Goal: Task Accomplishment & Management: Use online tool/utility

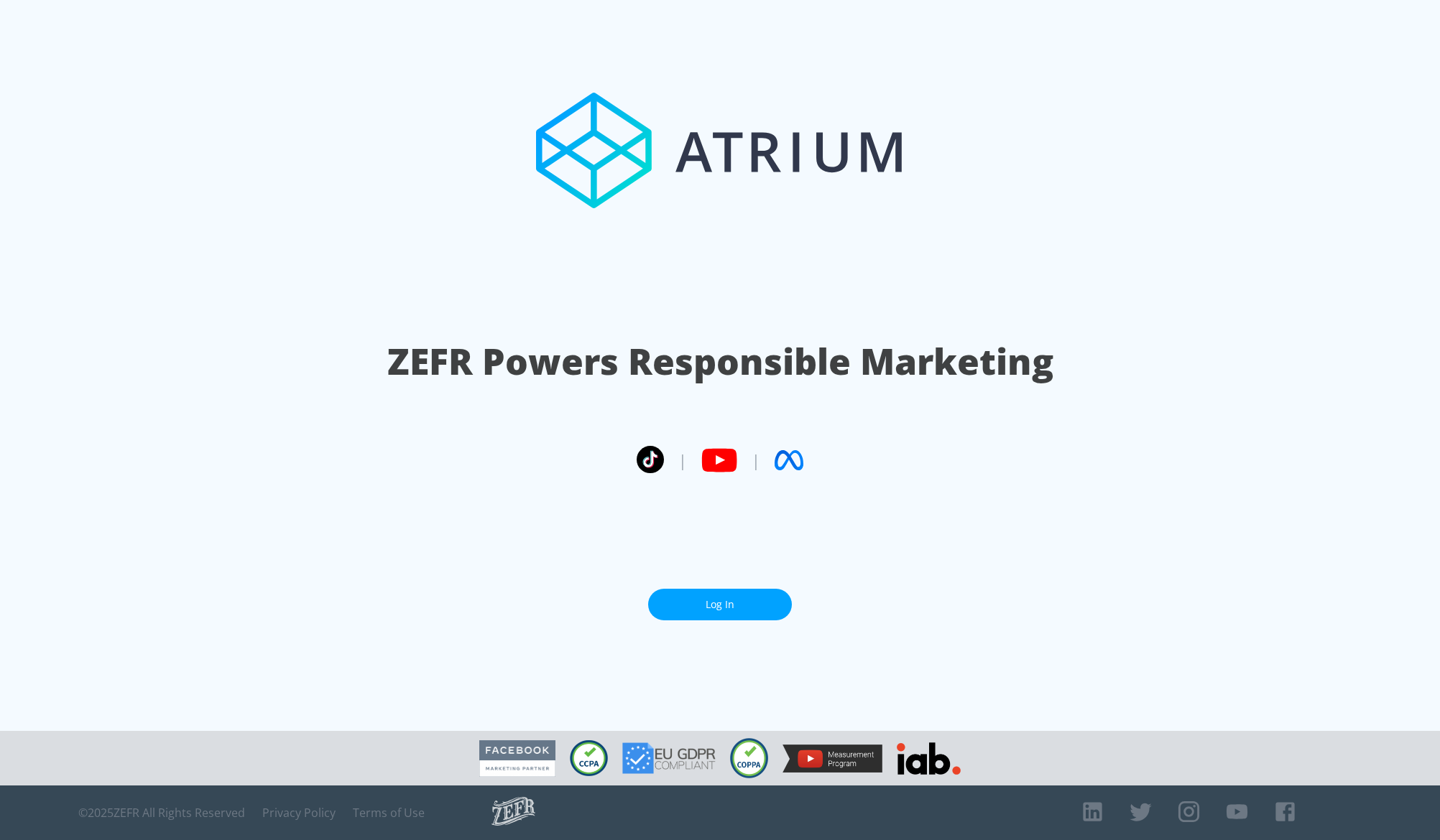
click at [778, 589] on link "Log In" at bounding box center [720, 605] width 144 height 32
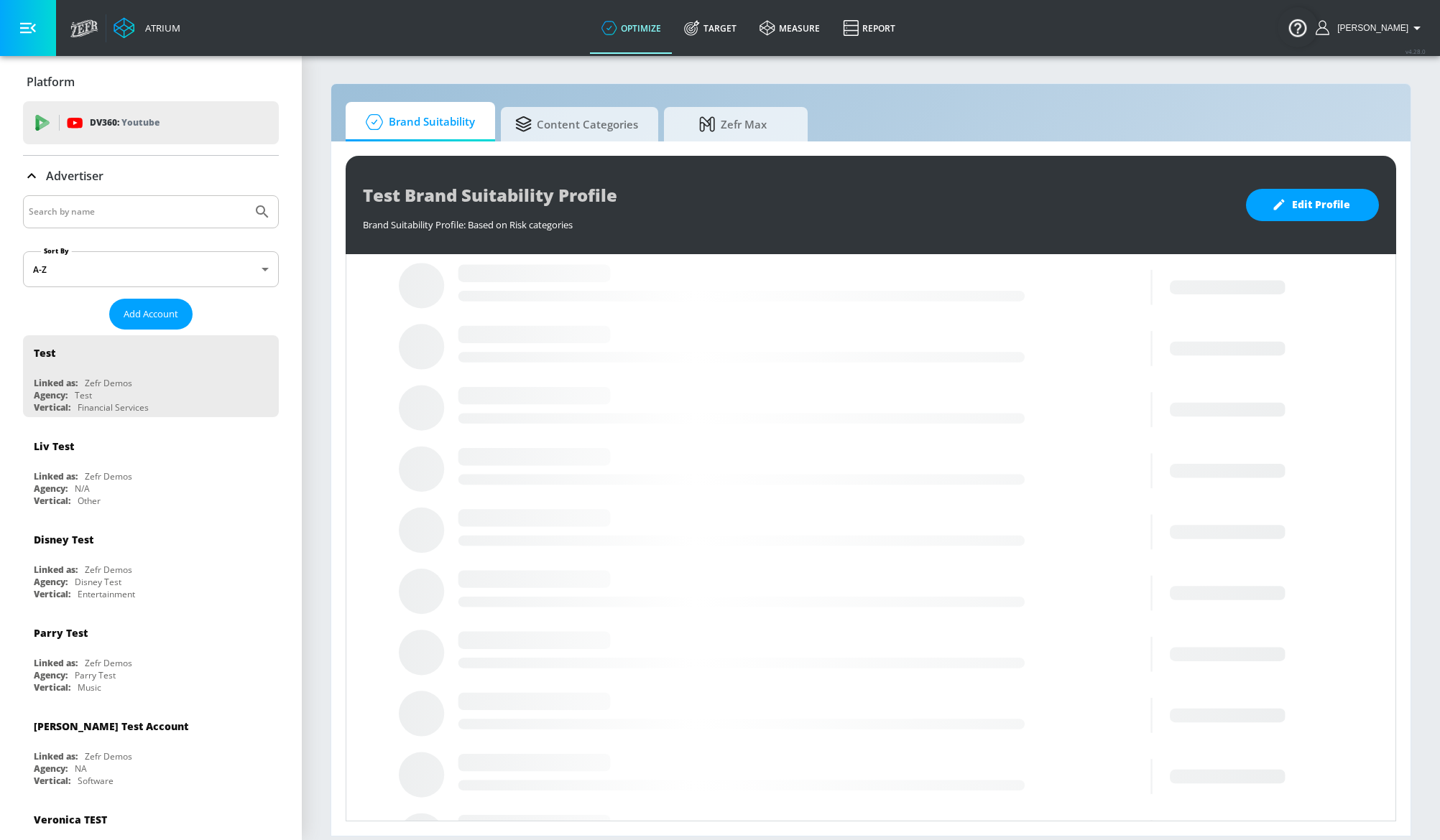
click at [164, 218] on input "Search by name" at bounding box center [138, 212] width 217 height 19
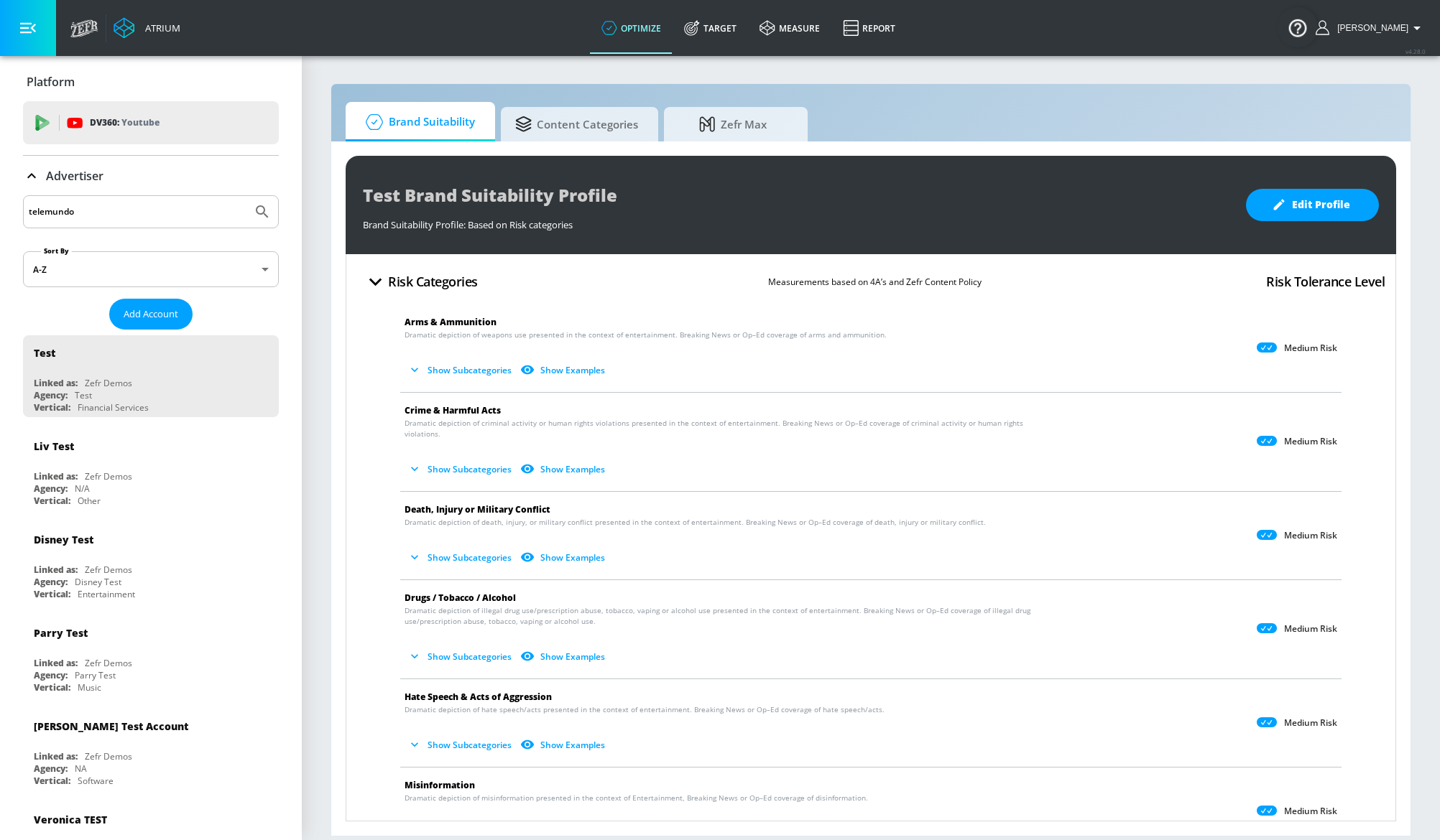
type input "telemundo"
click at [246, 196] on button "Submit Search" at bounding box center [262, 212] width 31 height 31
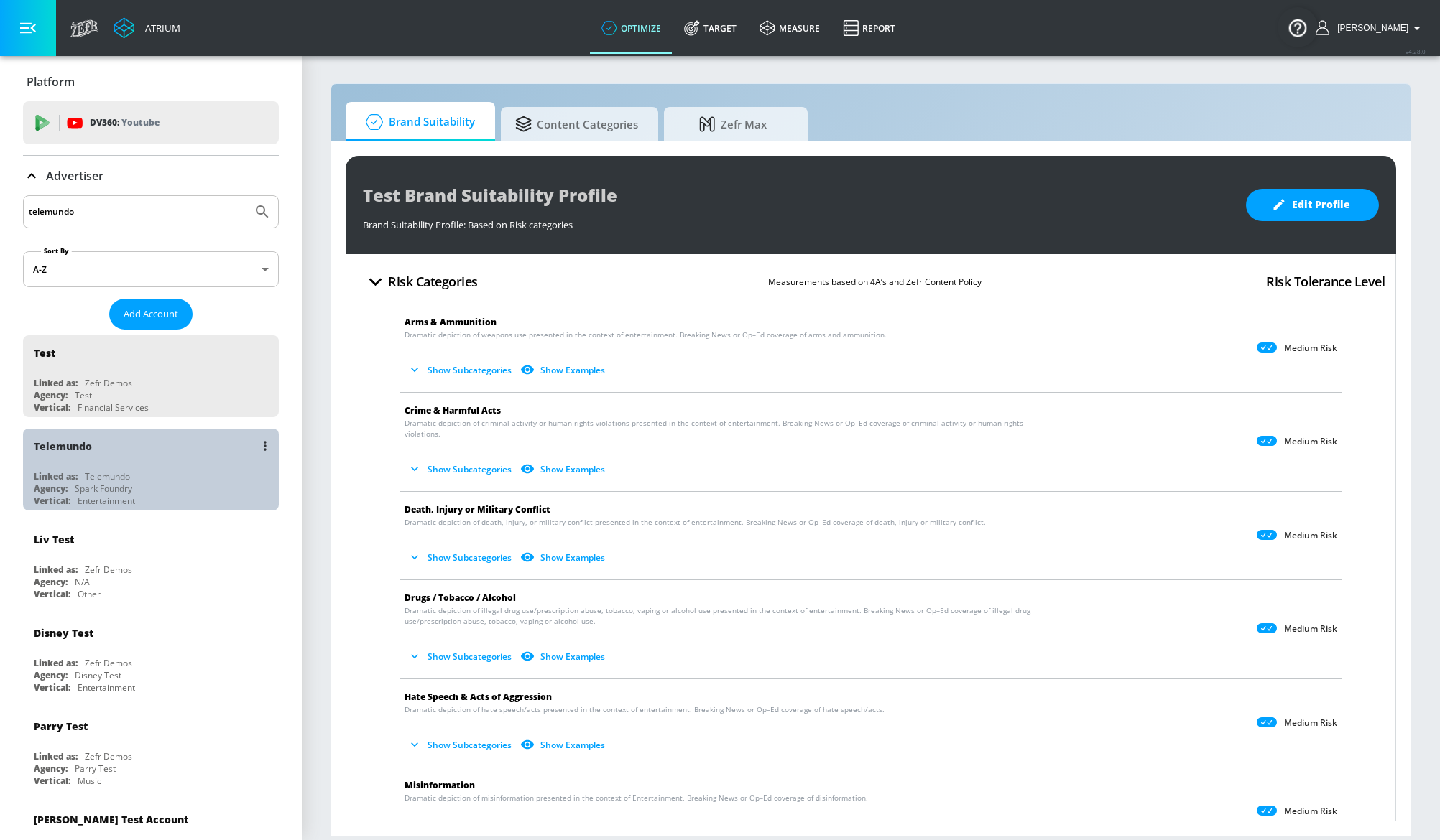
click at [134, 447] on div "Telemundo" at bounding box center [155, 446] width 241 height 35
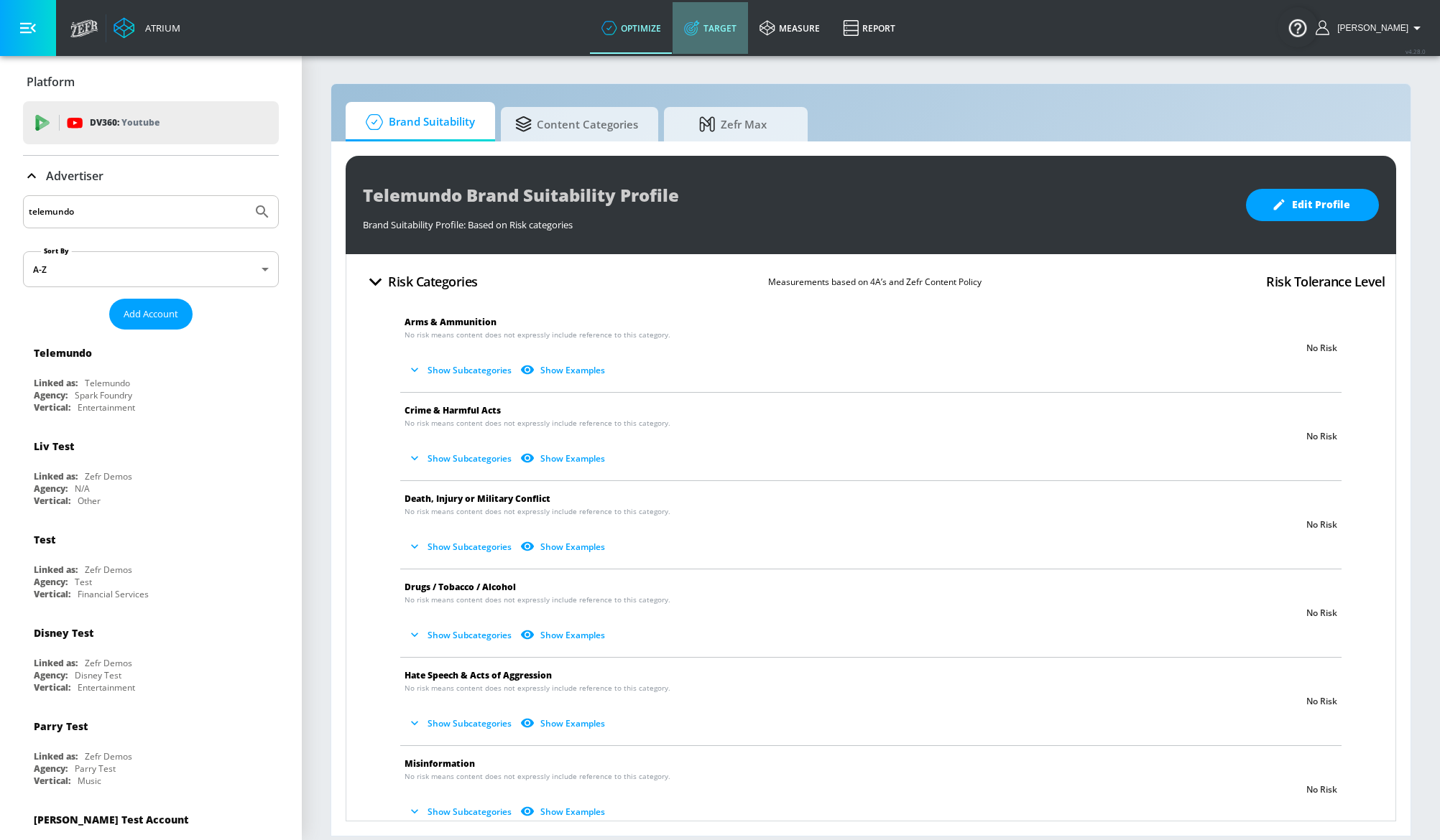
click at [715, 37] on link "Target" at bounding box center [710, 28] width 76 height 51
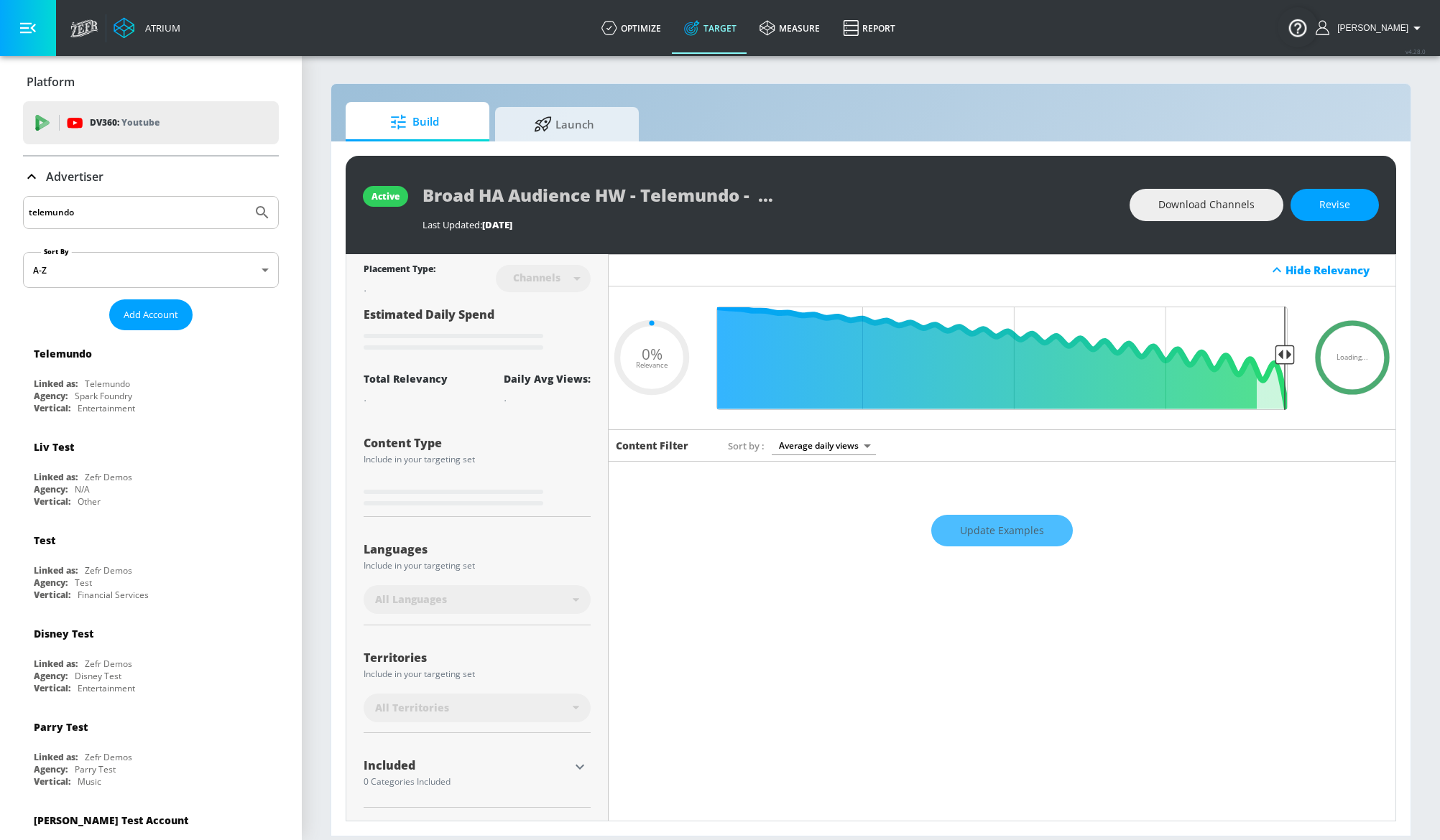
type input "0.05"
click at [541, 118] on icon at bounding box center [543, 121] width 17 height 15
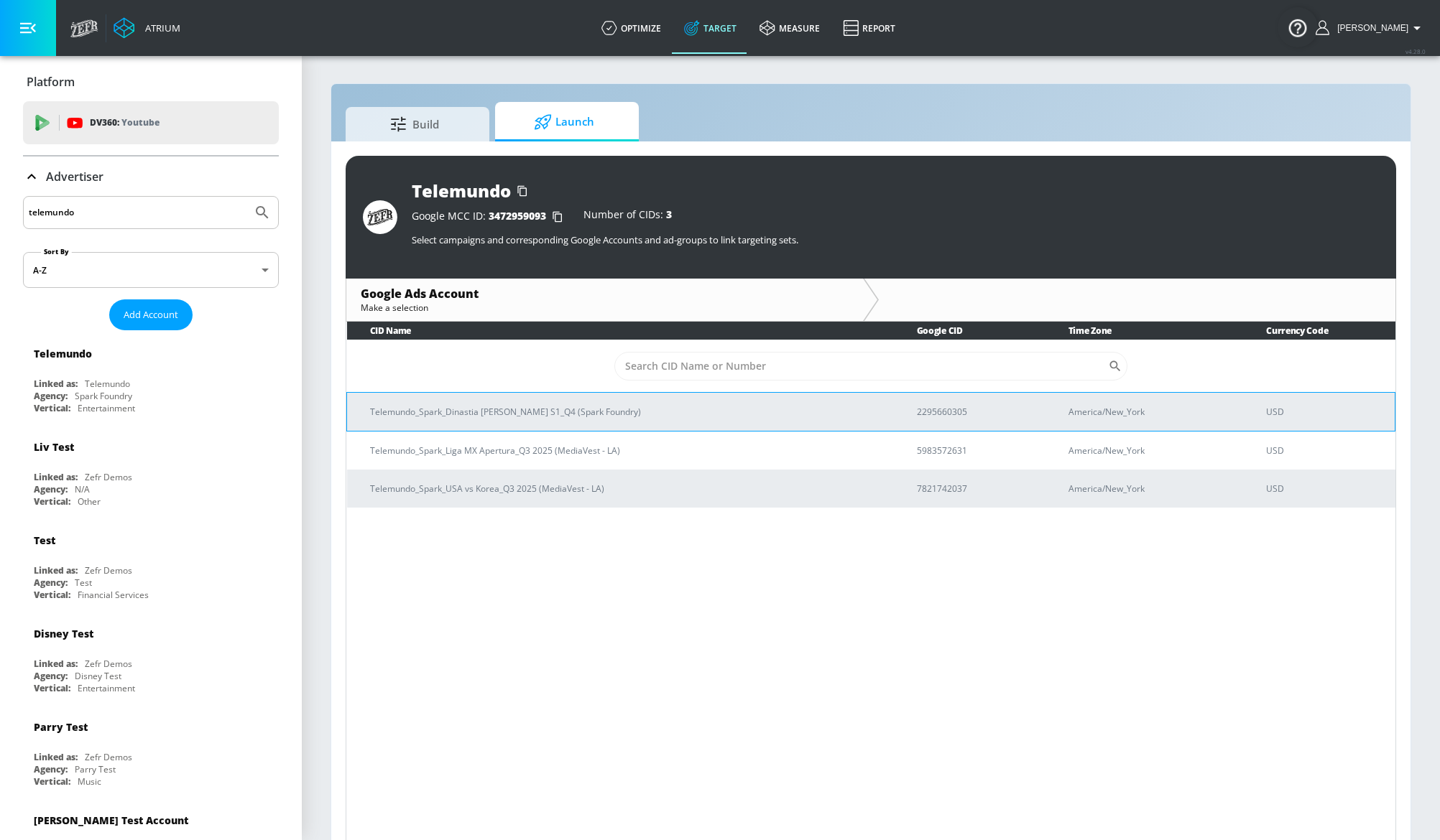
click at [464, 418] on td "Telemundo_Spark_Dinastia [PERSON_NAME] S1_Q4 (Spark Foundry)" at bounding box center [620, 411] width 547 height 39
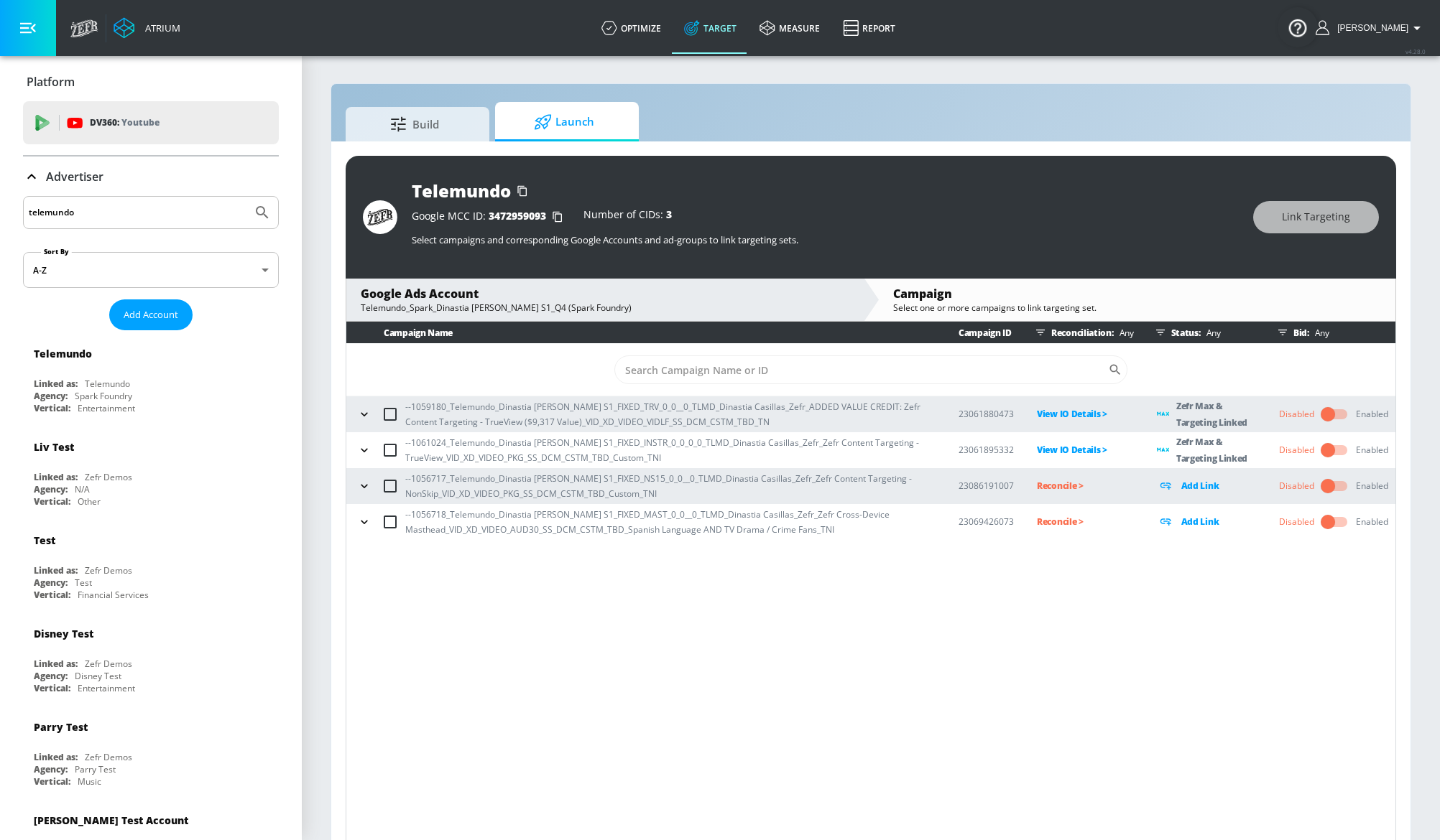
click at [369, 518] on icon "button" at bounding box center [365, 522] width 14 height 14
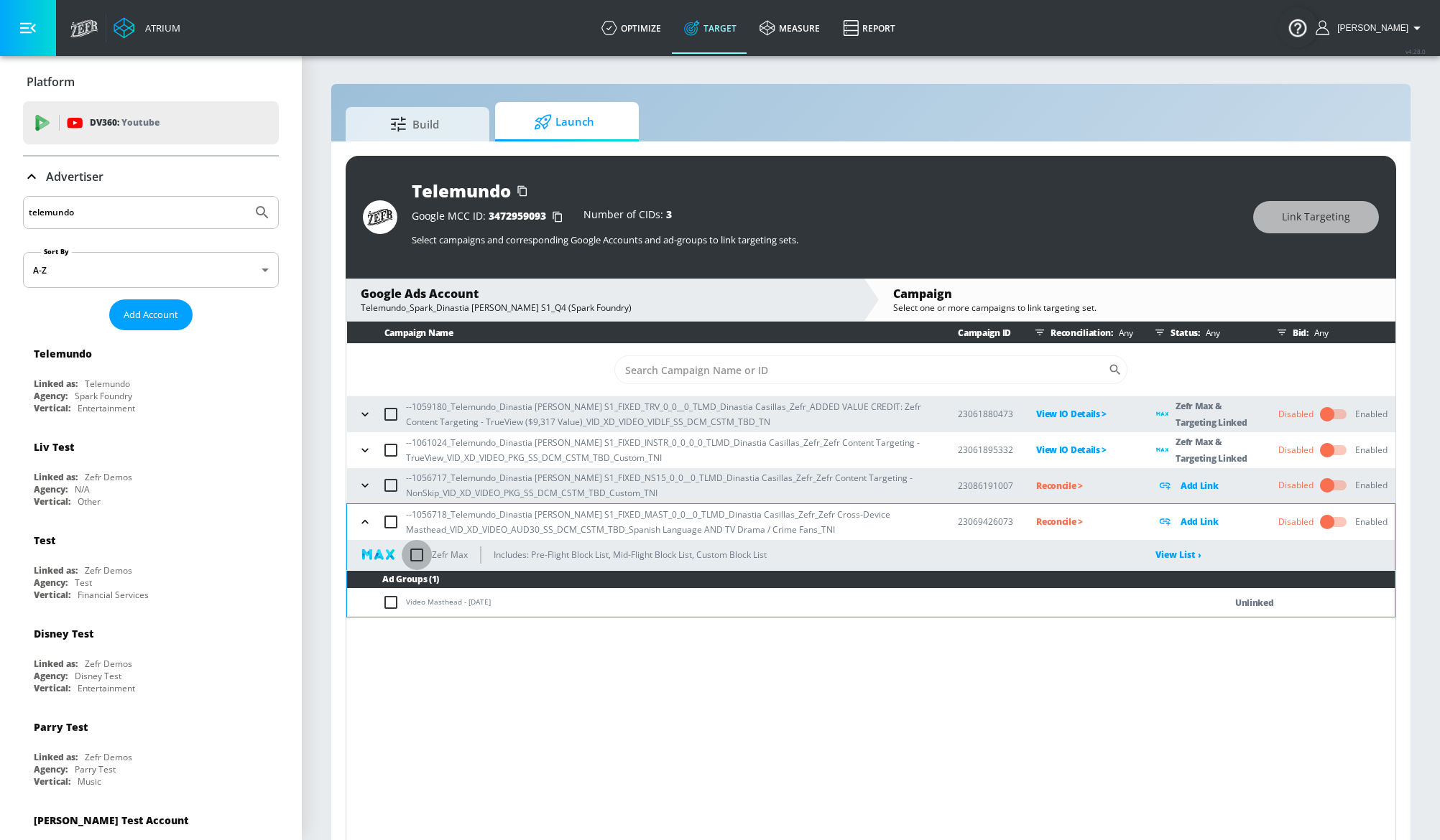
click at [425, 548] on input "checkbox" at bounding box center [416, 554] width 30 height 30
checkbox input "true"
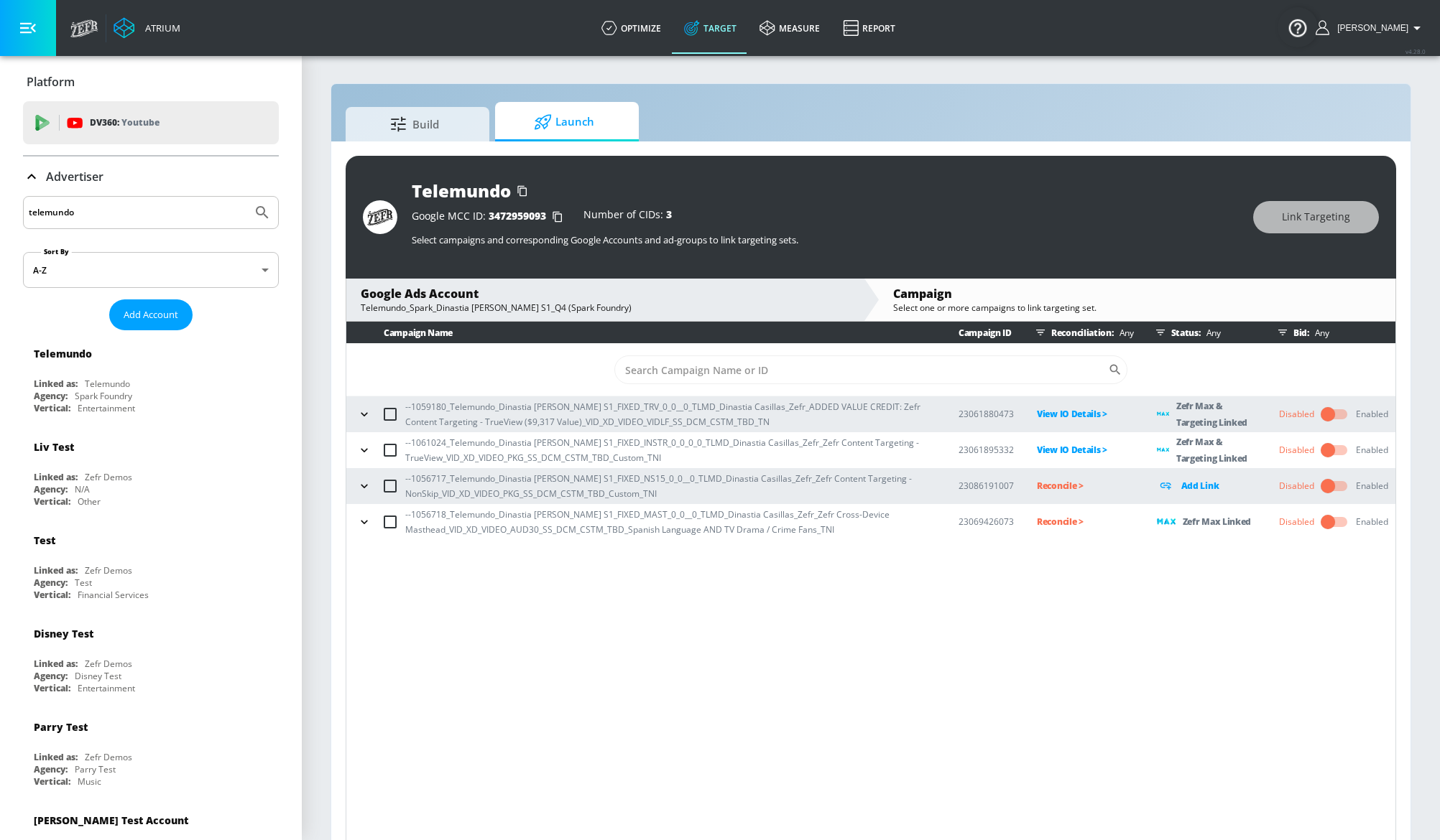
click at [1054, 517] on p "Reconcile >" at bounding box center [1085, 521] width 97 height 17
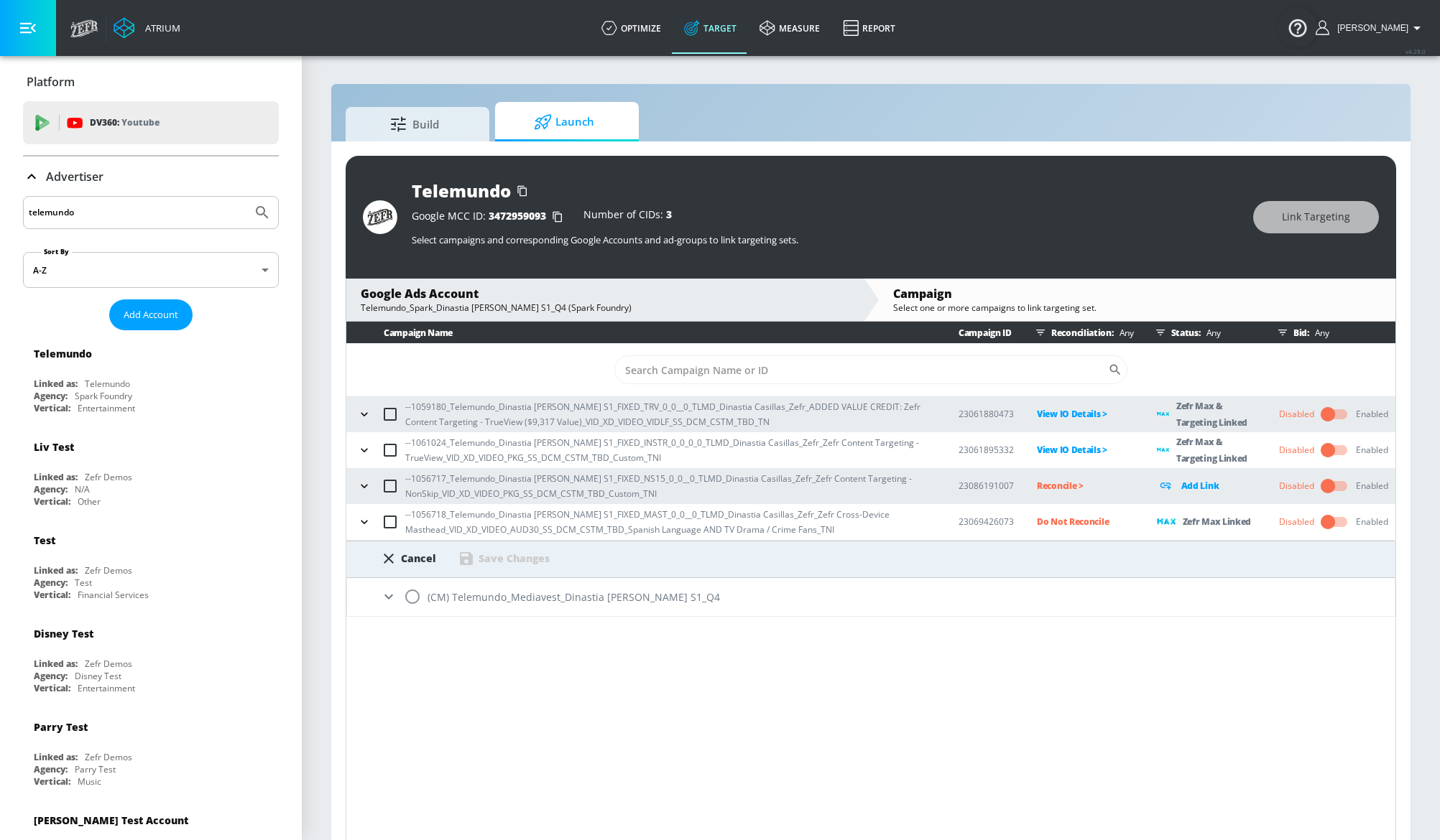
click at [418, 591] on input "radio" at bounding box center [412, 596] width 30 height 30
radio input "true"
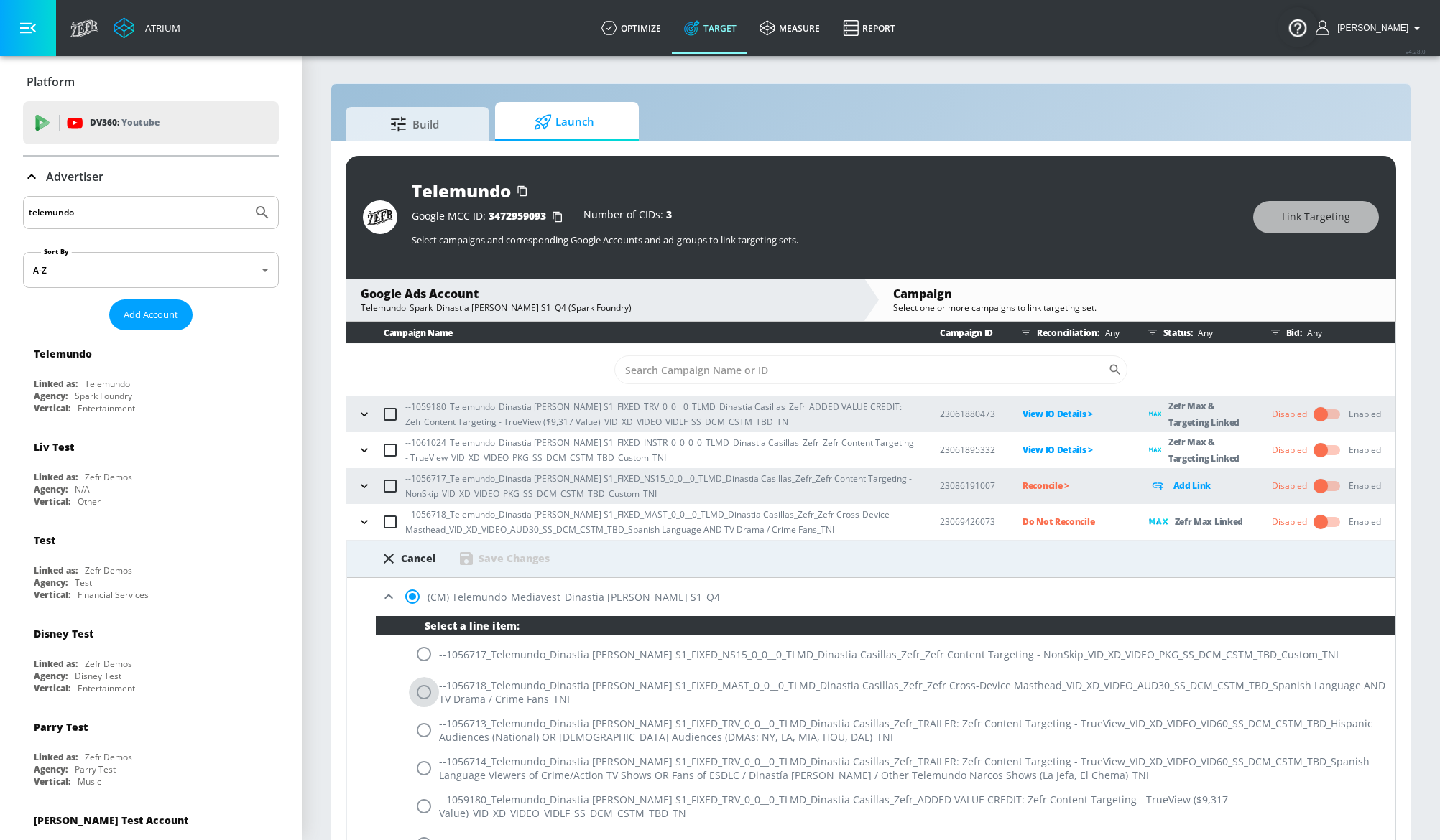
click at [428, 693] on input "radio" at bounding box center [423, 692] width 30 height 30
radio input "true"
click at [514, 562] on div "Save Changes" at bounding box center [514, 558] width 71 height 14
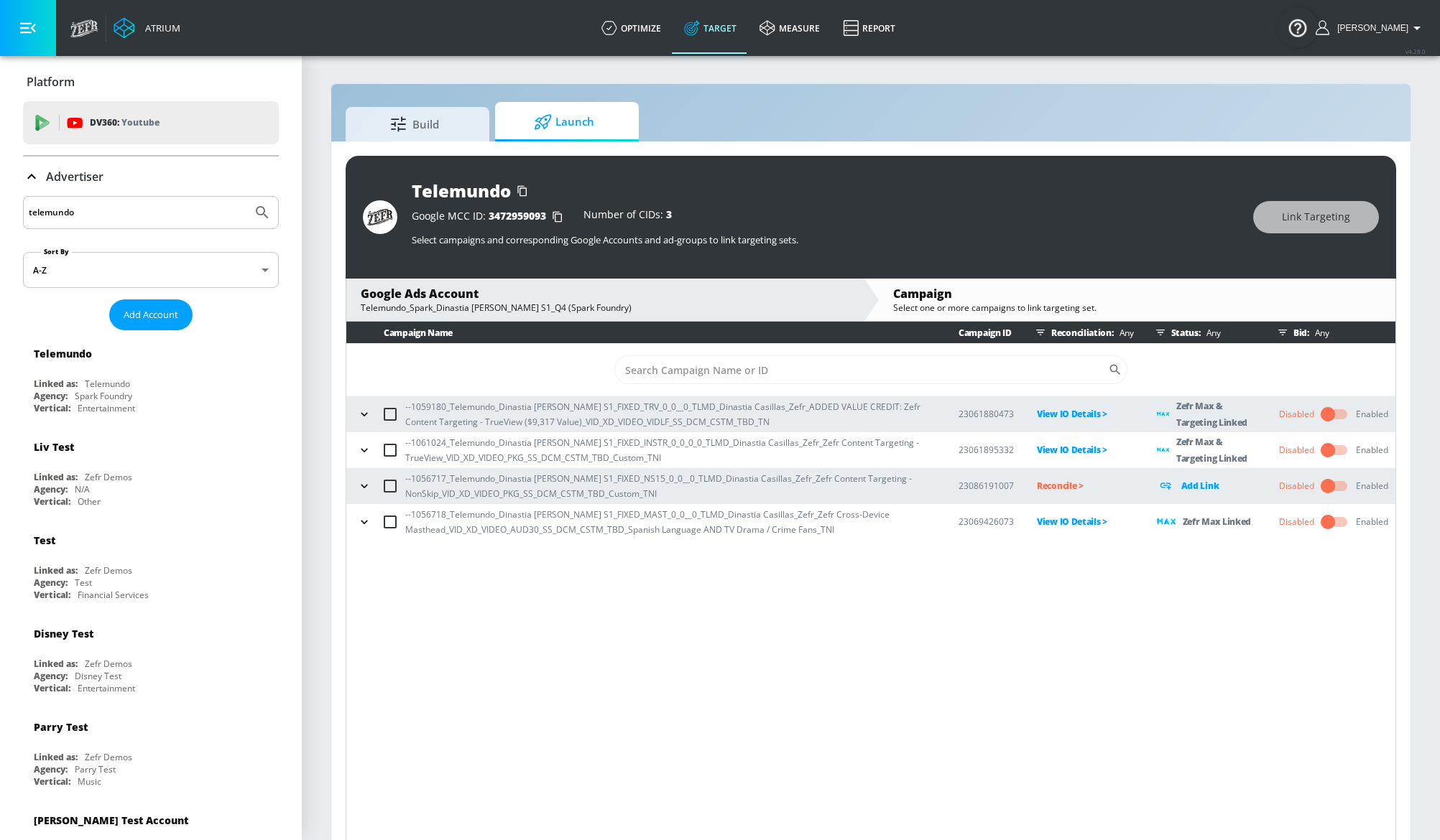
click at [365, 481] on icon "button" at bounding box center [365, 486] width 14 height 14
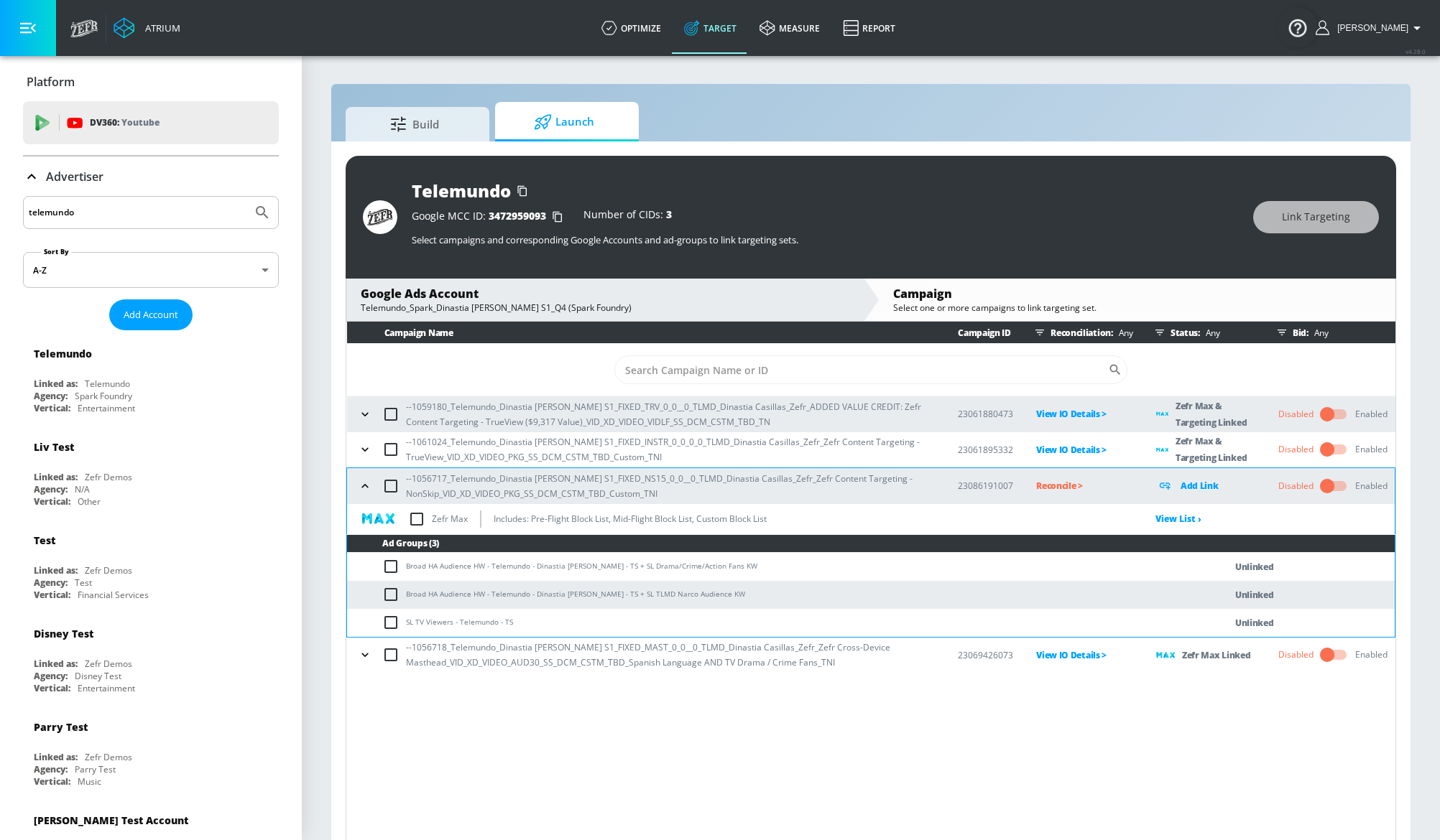
click at [386, 567] on input "checkbox" at bounding box center [394, 566] width 23 height 17
checkbox input "true"
click at [391, 594] on input "checkbox" at bounding box center [394, 594] width 23 height 17
checkbox input "true"
click at [369, 446] on icon "button" at bounding box center [365, 450] width 14 height 14
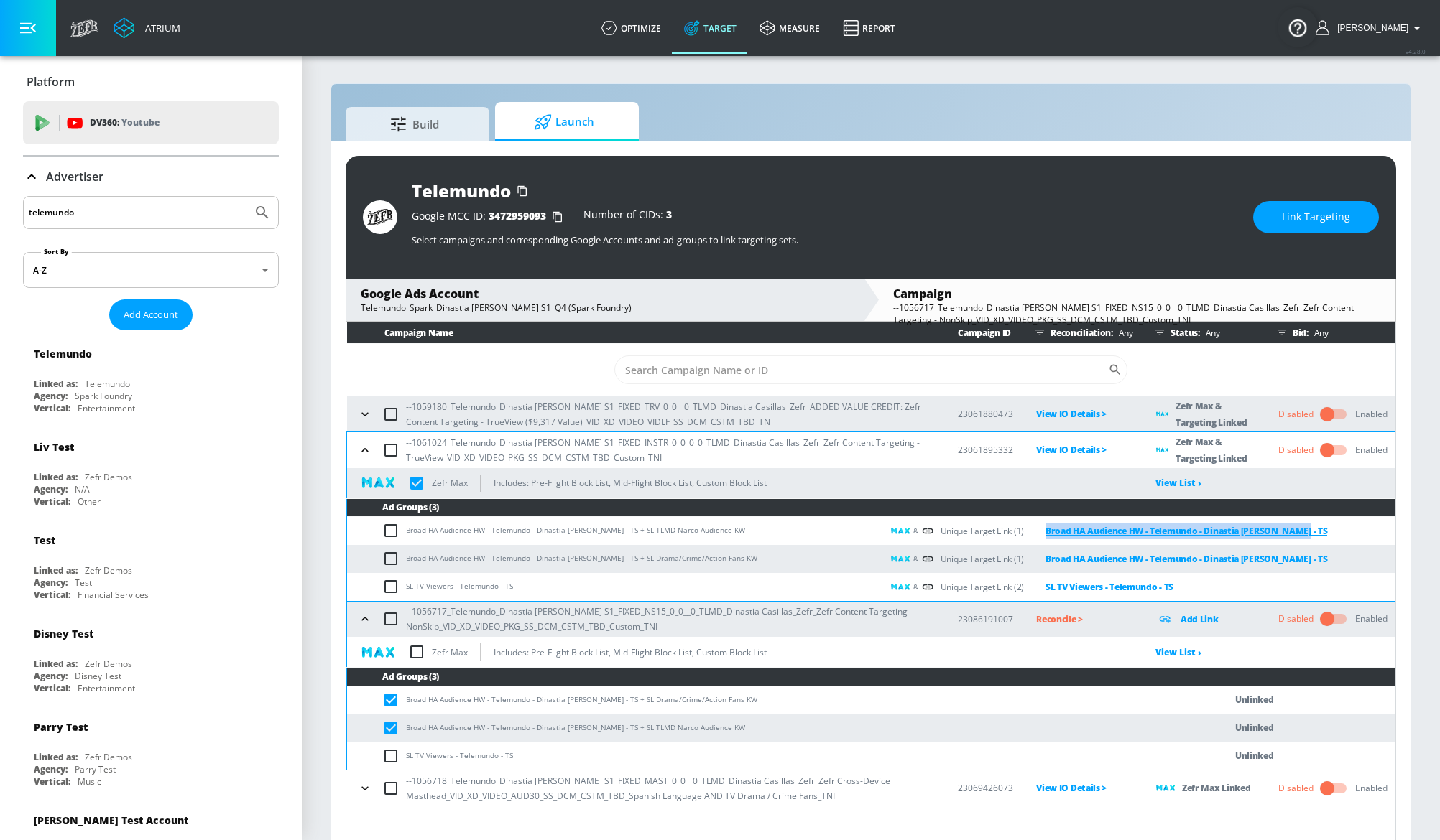
copy link "Broad HA Audience HW - Telemundo - Dinastia [PERSON_NAME] - TS"
click at [1335, 223] on span "Link Targeting" at bounding box center [1315, 217] width 68 height 18
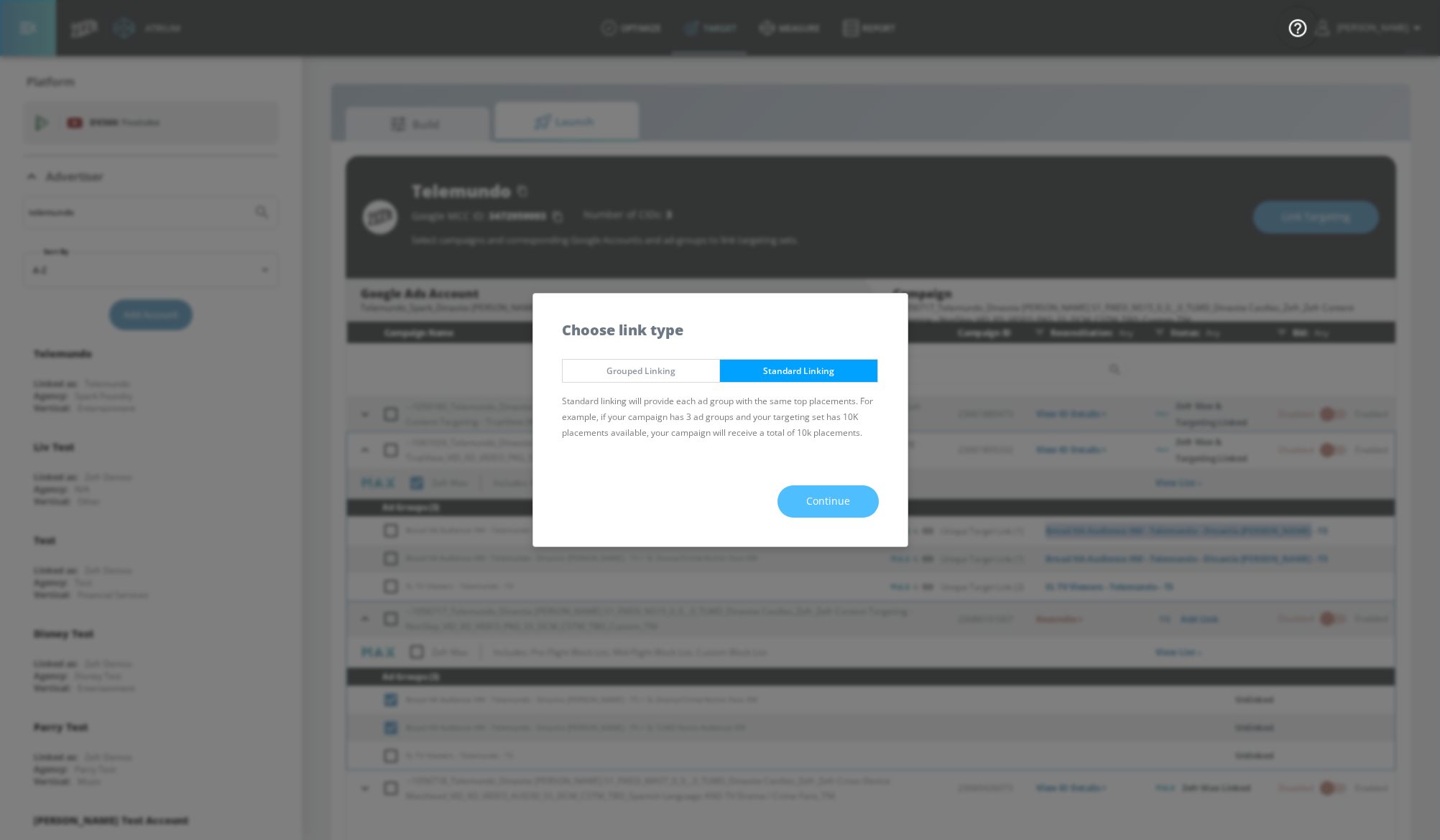
click at [808, 491] on button "Continue" at bounding box center [828, 501] width 101 height 32
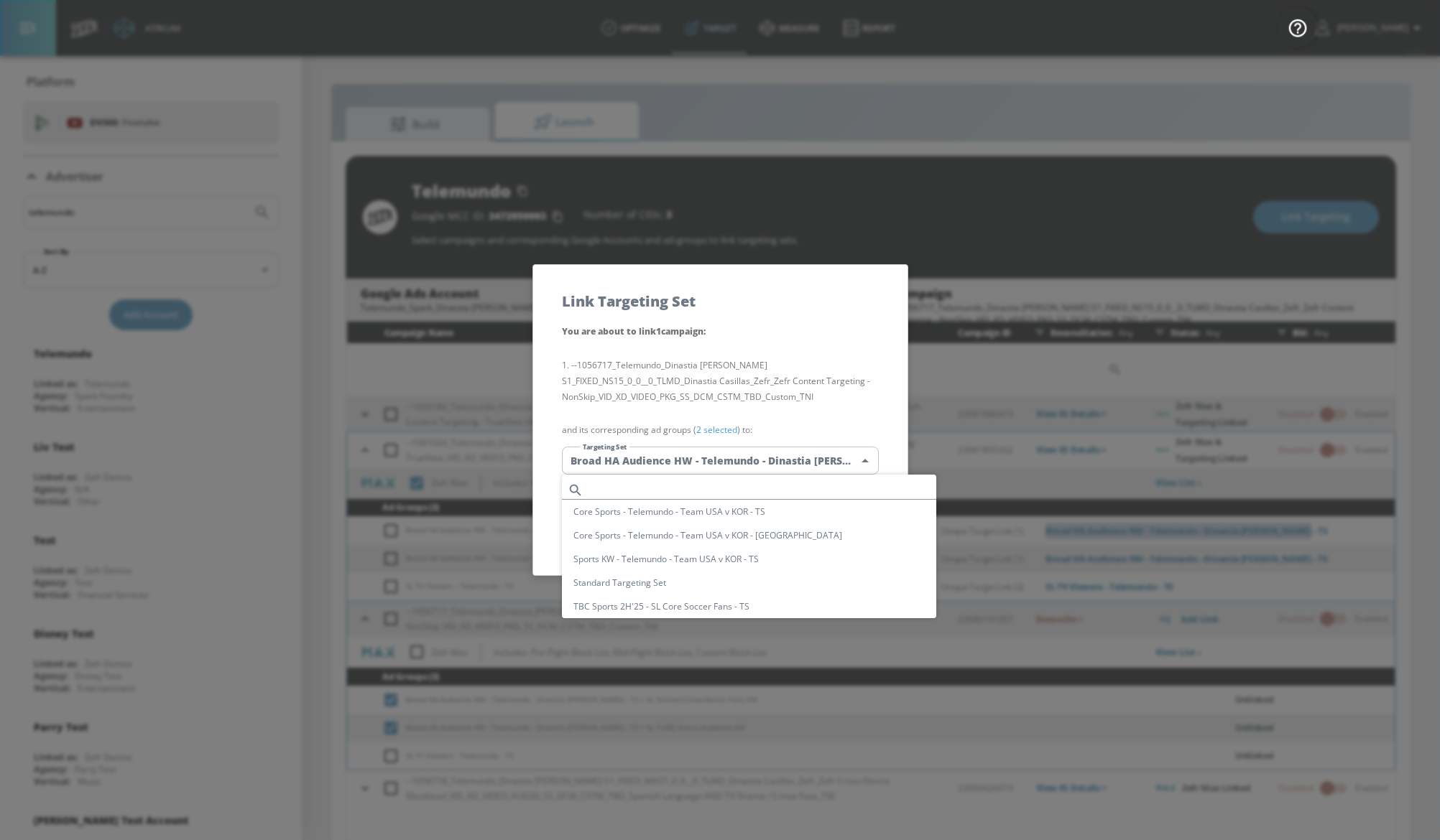
click at [779, 469] on body "Atrium optimize Target measure Report optimize Target measure Report v 4.28.0 […" at bounding box center [720, 430] width 1440 height 861
click at [706, 478] on ul "Core Sports - Telemundo - Team USA v KOR - TS Core Sports - Telemundo - Team US…" at bounding box center [749, 620] width 374 height 291
click at [706, 489] on input "text" at bounding box center [762, 490] width 347 height 19
paste input "Broad HA Audience HW - Telemundo - Dinastia [PERSON_NAME] - TS"
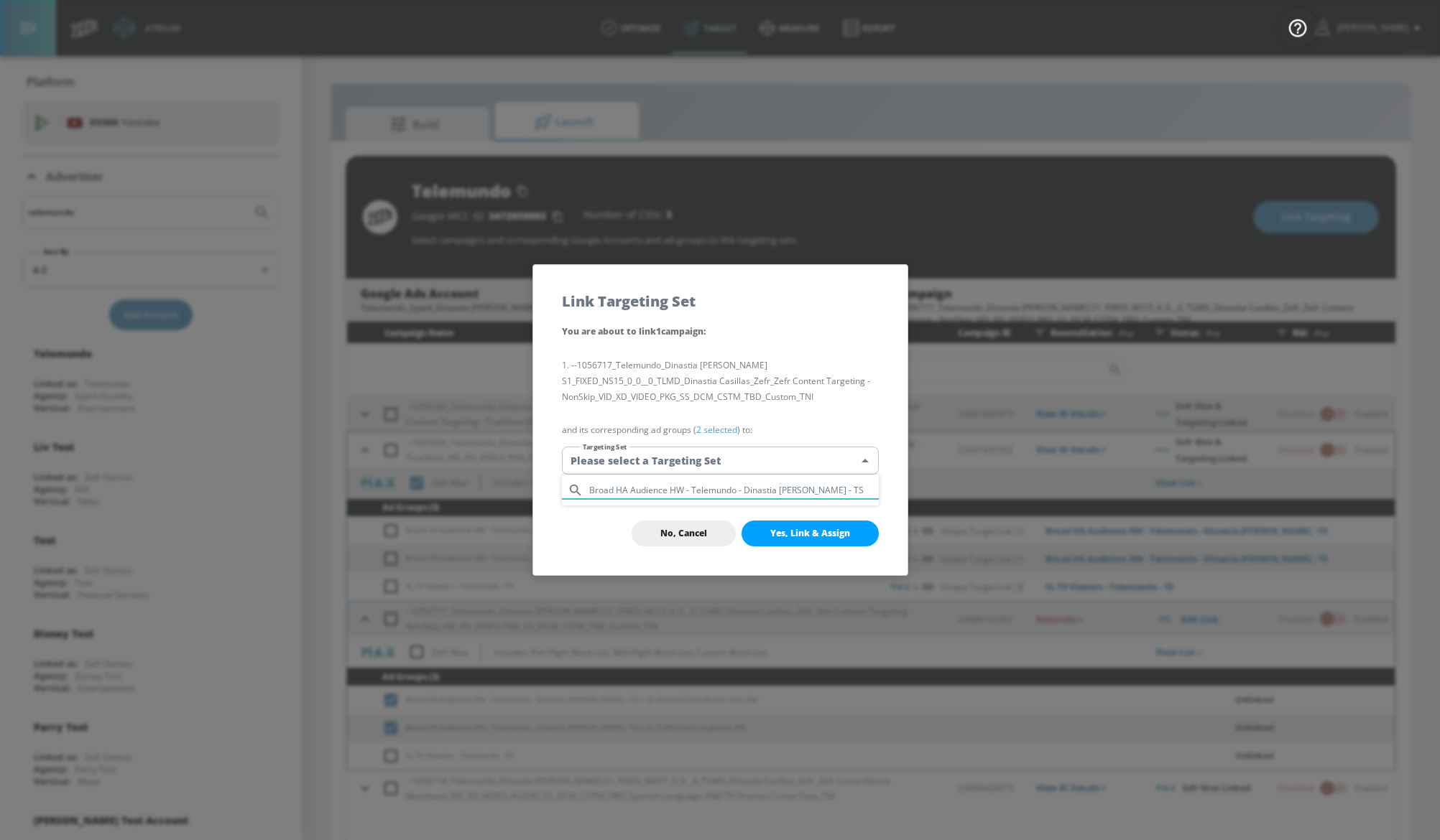
type input "Broad HA Audience HW - Telemundo - Dinastia [PERSON_NAME] - TS"
click at [766, 530] on div at bounding box center [720, 420] width 1440 height 840
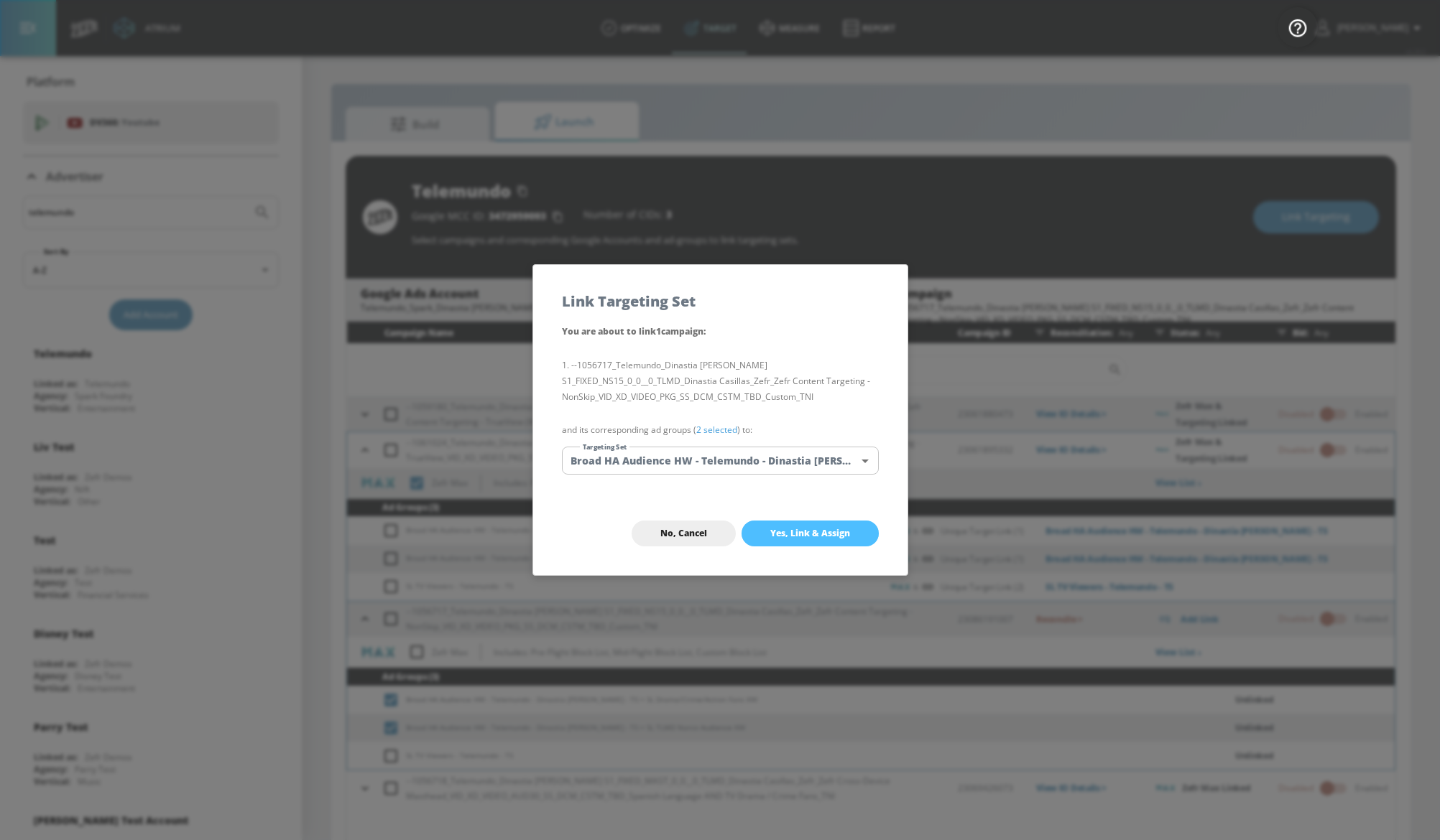
click at [766, 530] on button "Yes, Link & Assign" at bounding box center [810, 533] width 137 height 26
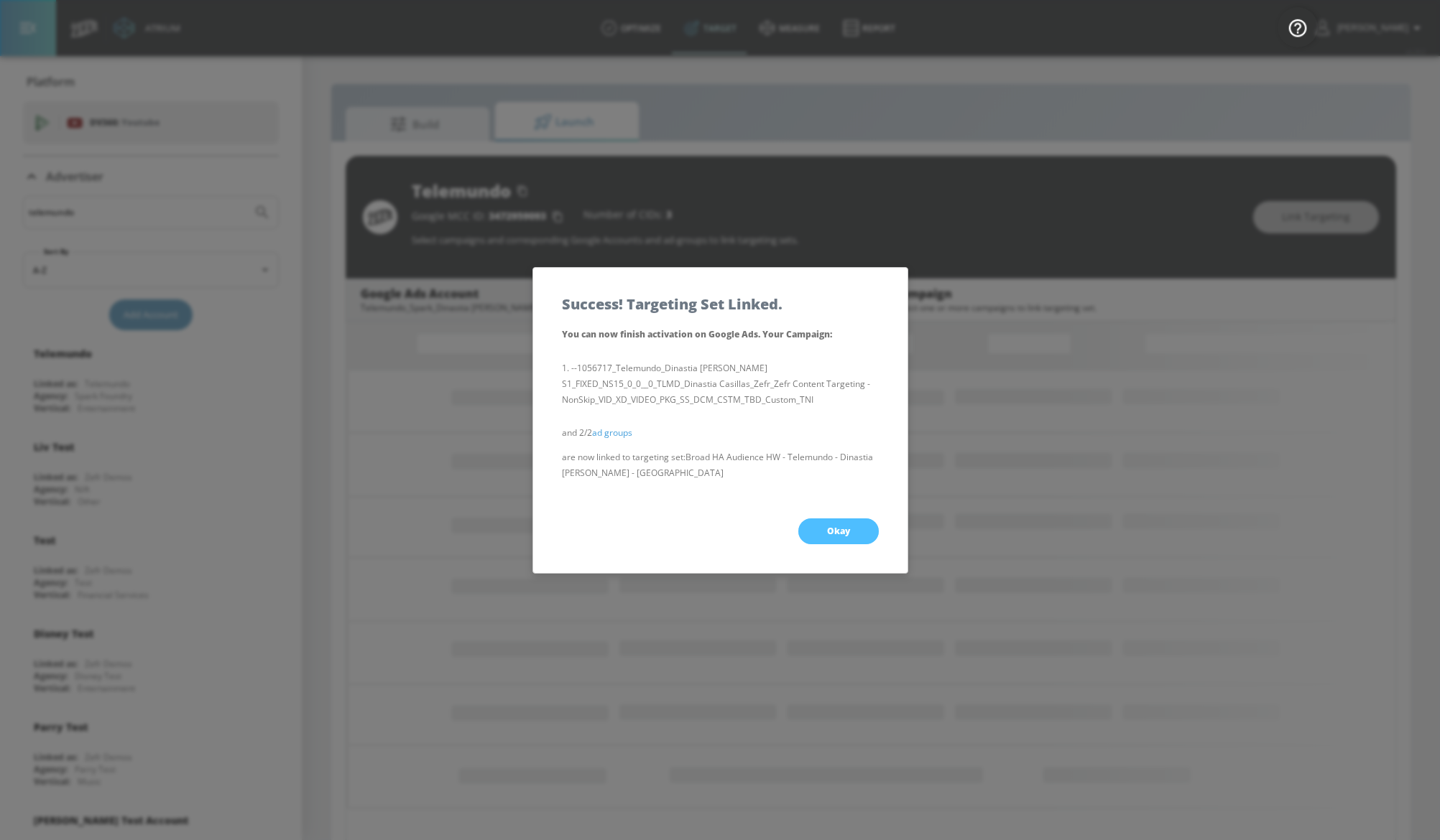
click at [815, 532] on button "Okay" at bounding box center [839, 531] width 80 height 26
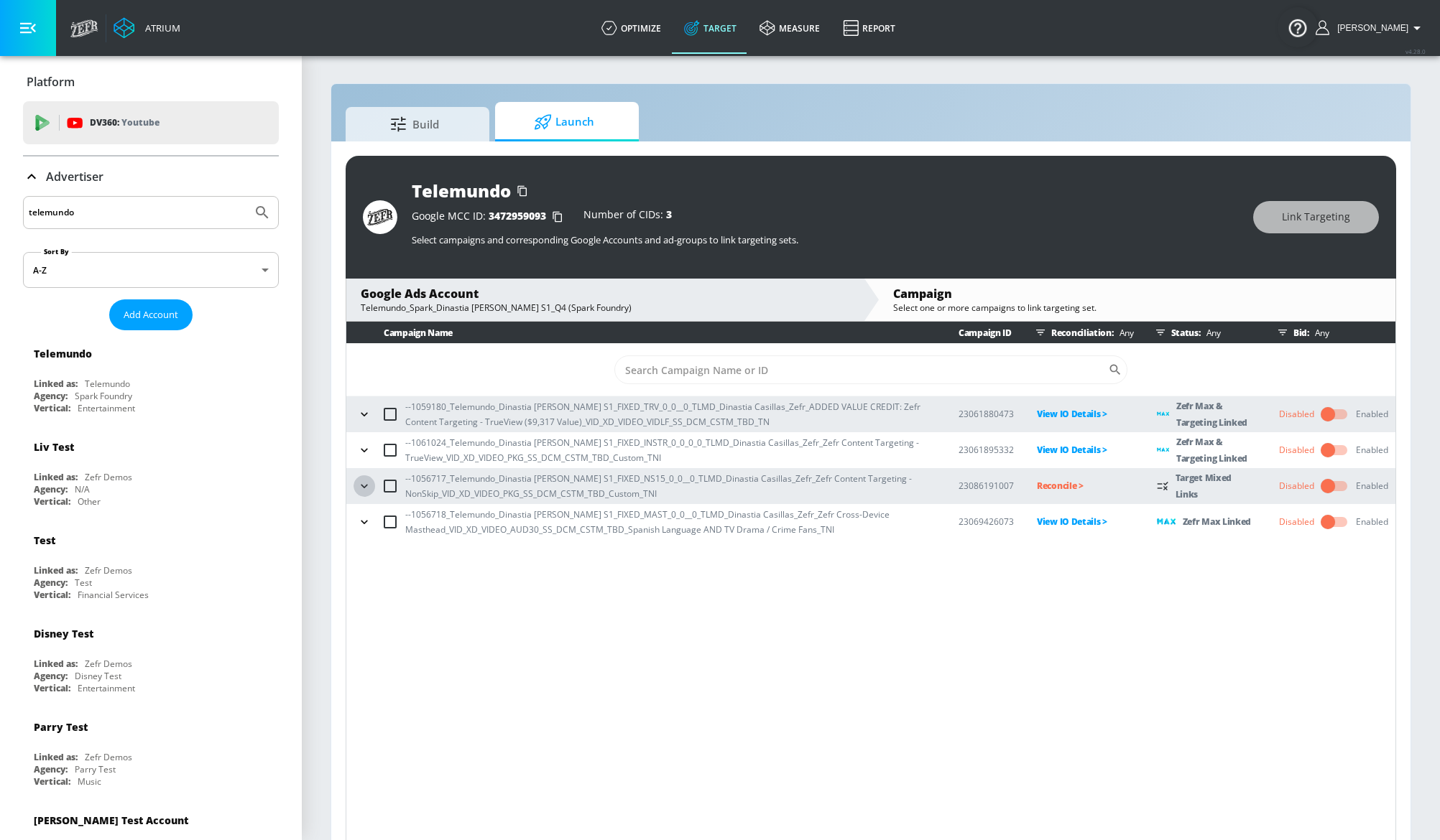
click at [365, 485] on icon "button" at bounding box center [364, 486] width 6 height 3
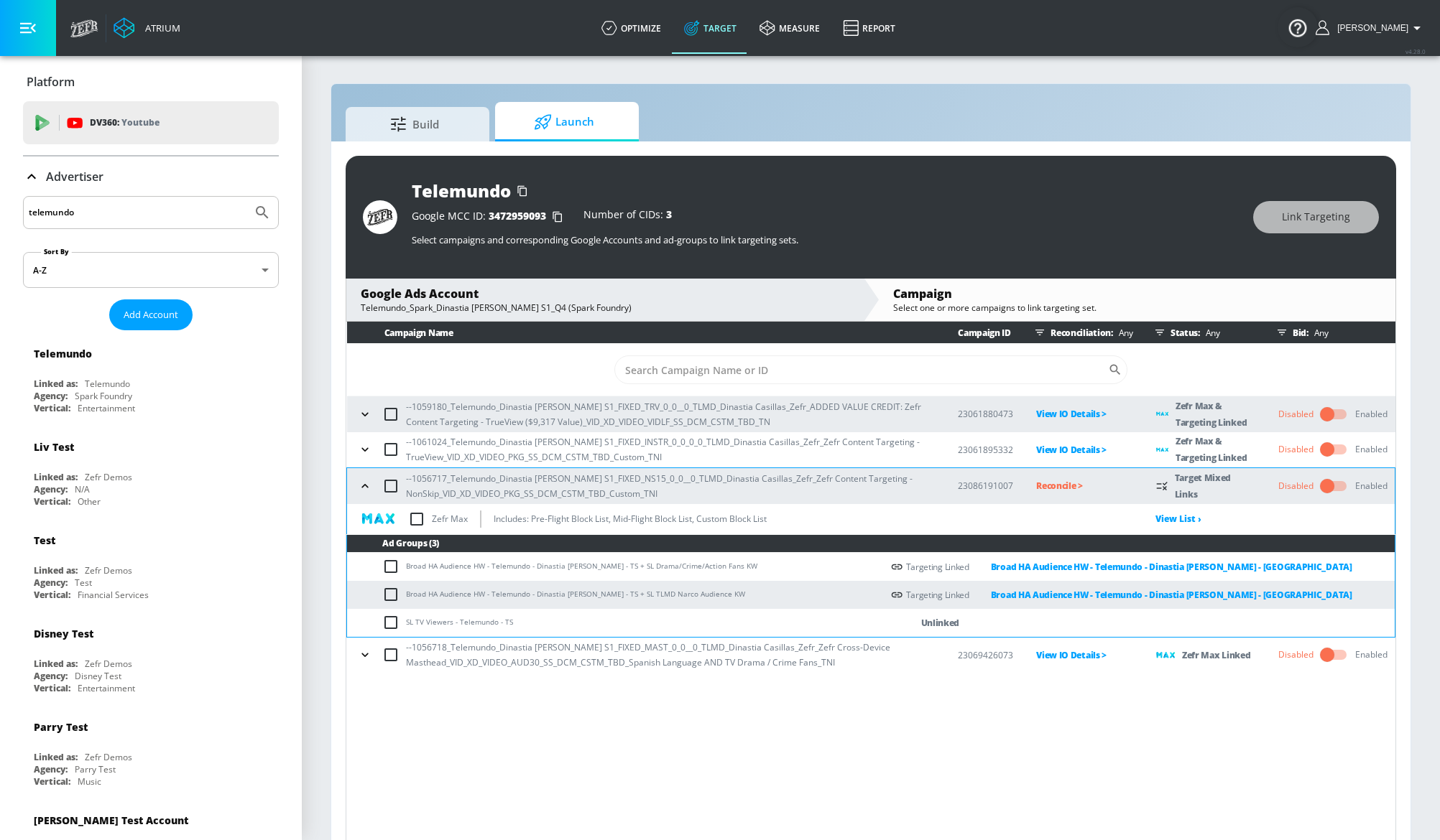
click at [416, 624] on td "SL TV Viewers - Telemundo - TS" at bounding box center [614, 623] width 534 height 28
copy td "SL TV Viewers - Telemundo - TS"
click at [368, 451] on icon "button" at bounding box center [365, 450] width 14 height 14
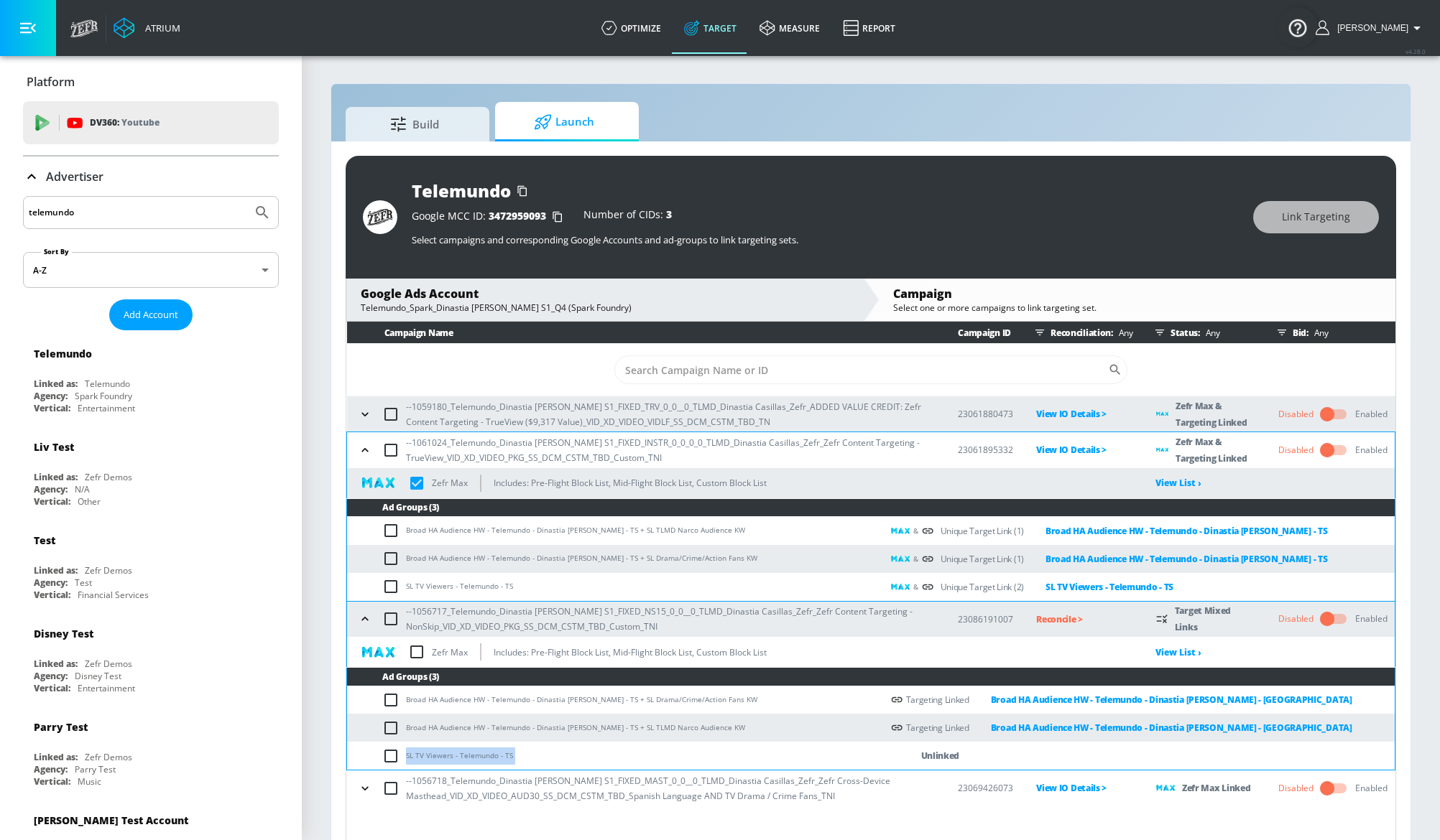
click at [368, 452] on icon "button" at bounding box center [365, 451] width 14 height 14
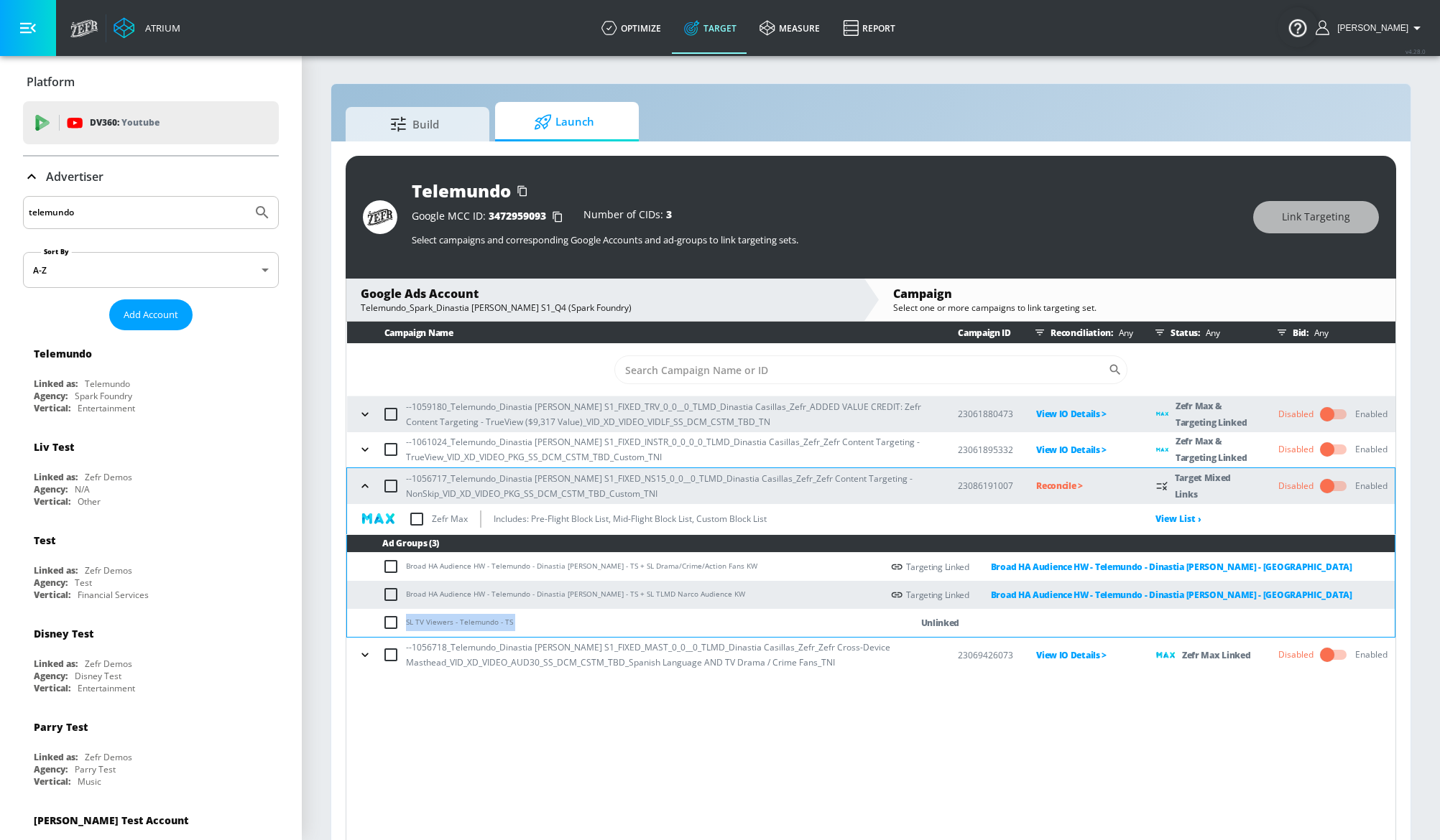
click at [384, 624] on input "checkbox" at bounding box center [394, 622] width 23 height 17
checkbox input "true"
click at [1302, 233] on button "Link Targeting" at bounding box center [1316, 217] width 126 height 32
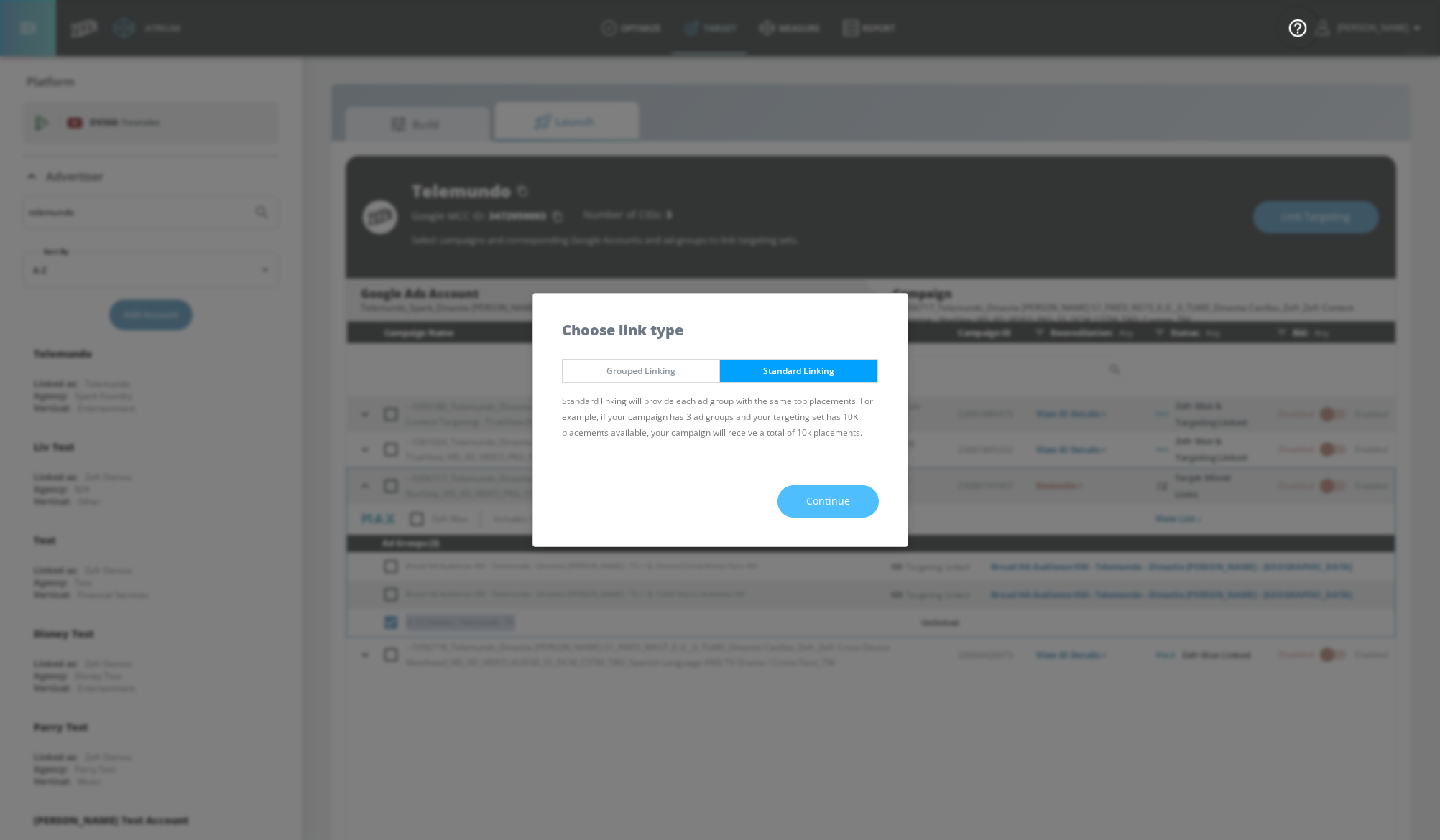
click at [828, 513] on button "Continue" at bounding box center [828, 501] width 101 height 32
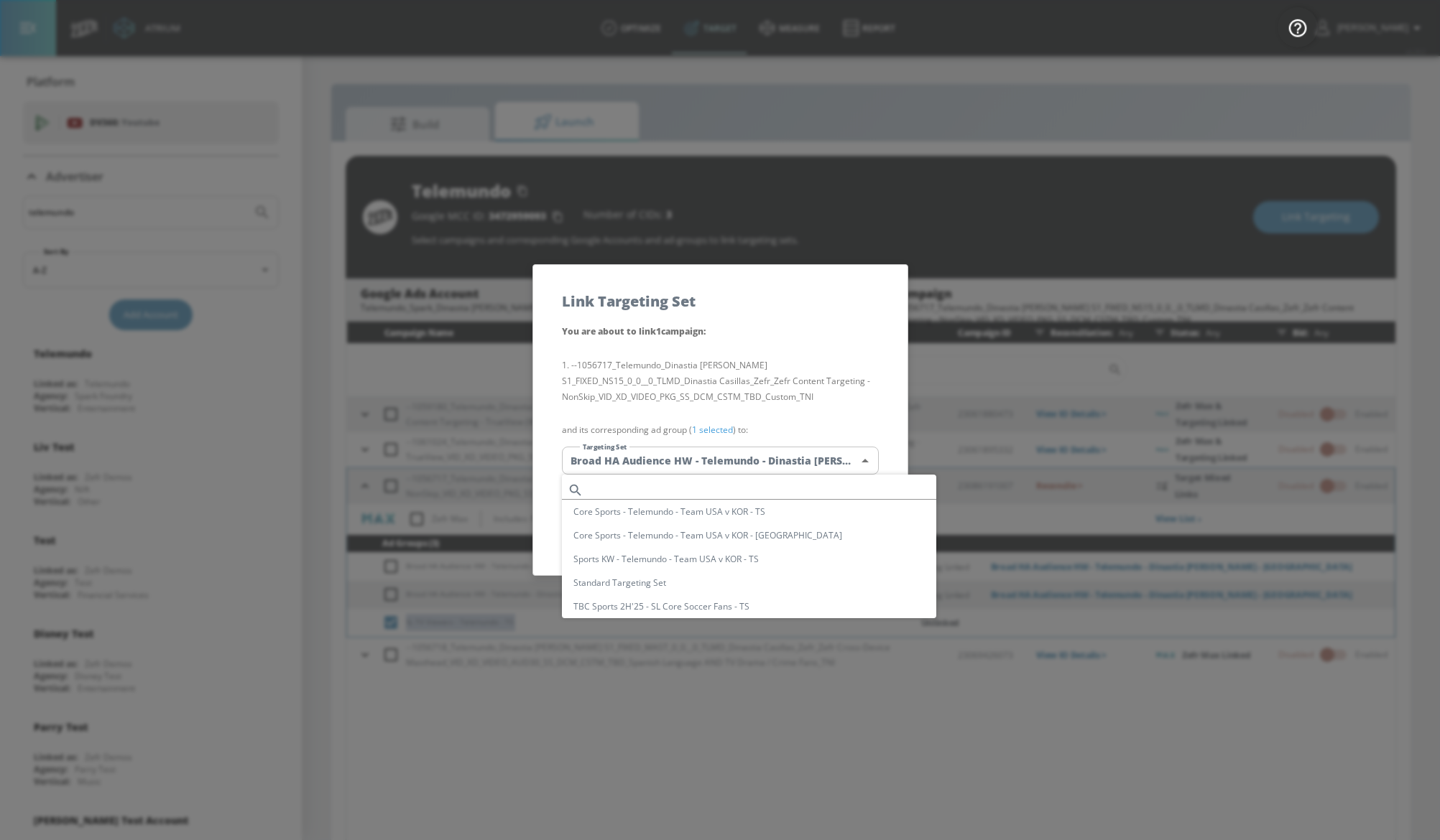
click at [788, 463] on body "Atrium optimize Target measure Report optimize Target measure Report v 4.28.0 […" at bounding box center [720, 430] width 1440 height 861
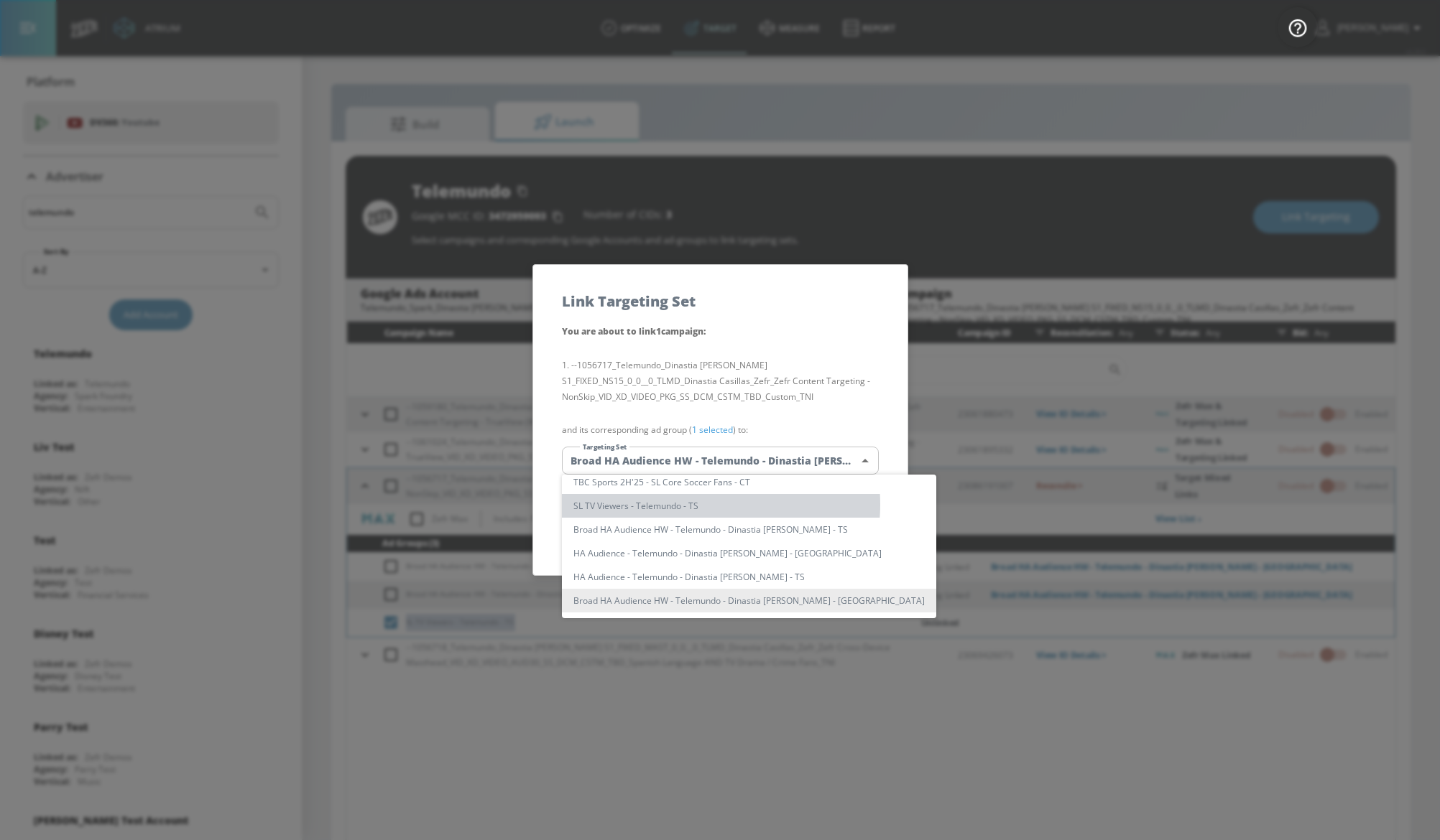
click at [691, 504] on li "SL TV Viewers - Telemundo - TS" at bounding box center [749, 505] width 374 height 23
type input "a7995309-89fd-45cb-bc7e-5d8d65a8bd66"
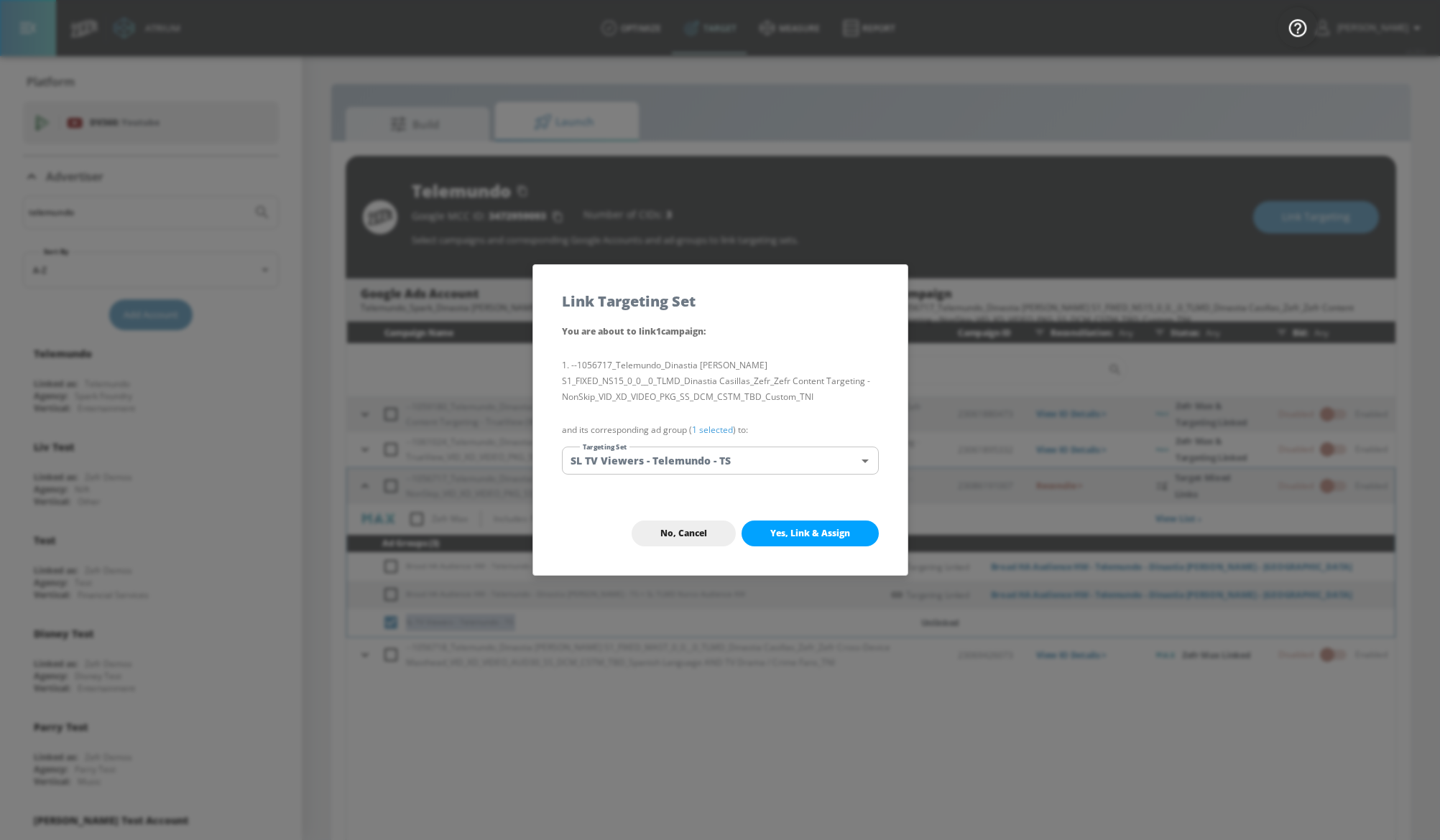
click at [784, 528] on span "Yes, Link & Assign" at bounding box center [810, 533] width 80 height 11
checkbox input "false"
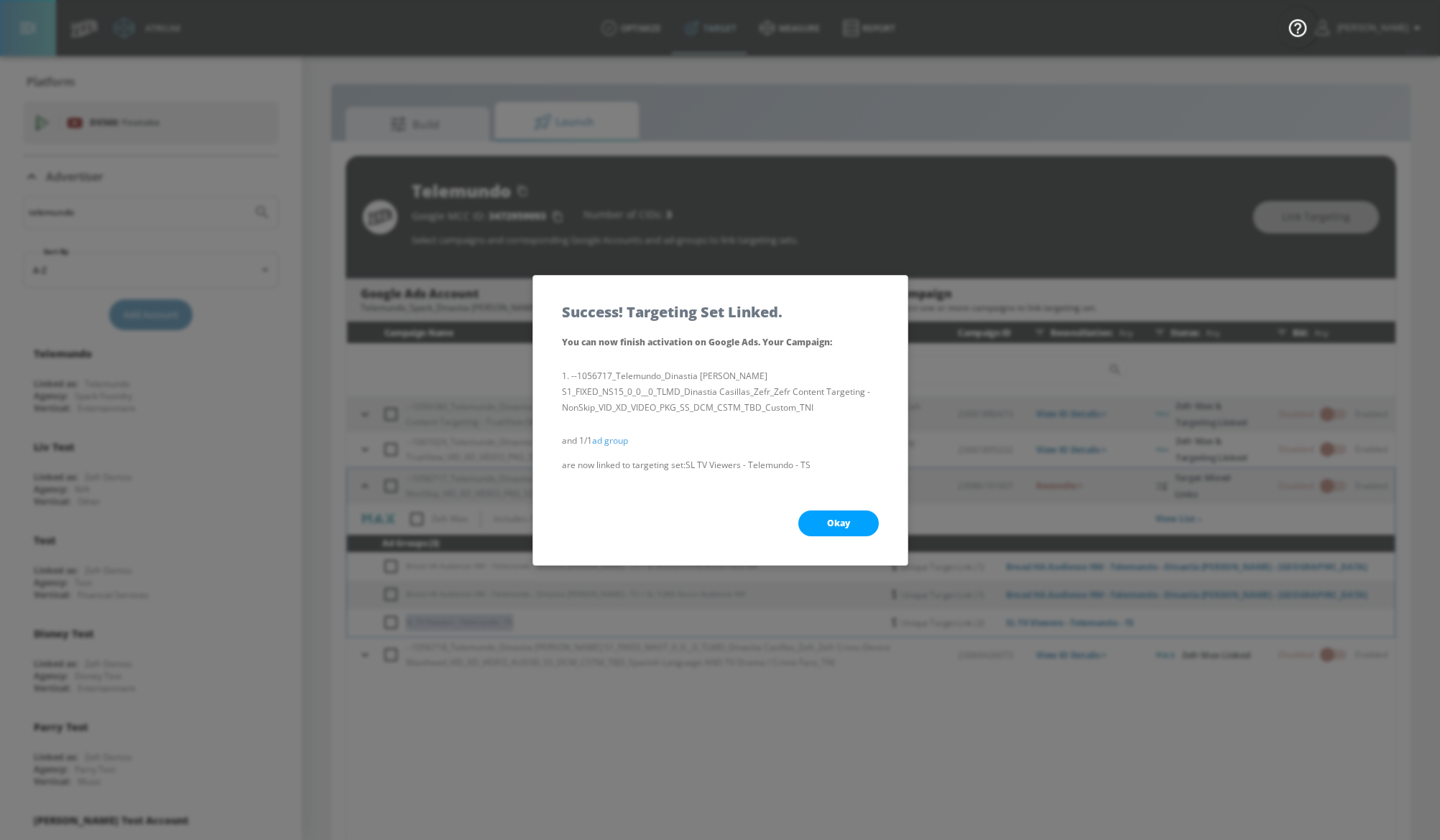
click at [850, 523] on button "Okay" at bounding box center [839, 524] width 80 height 26
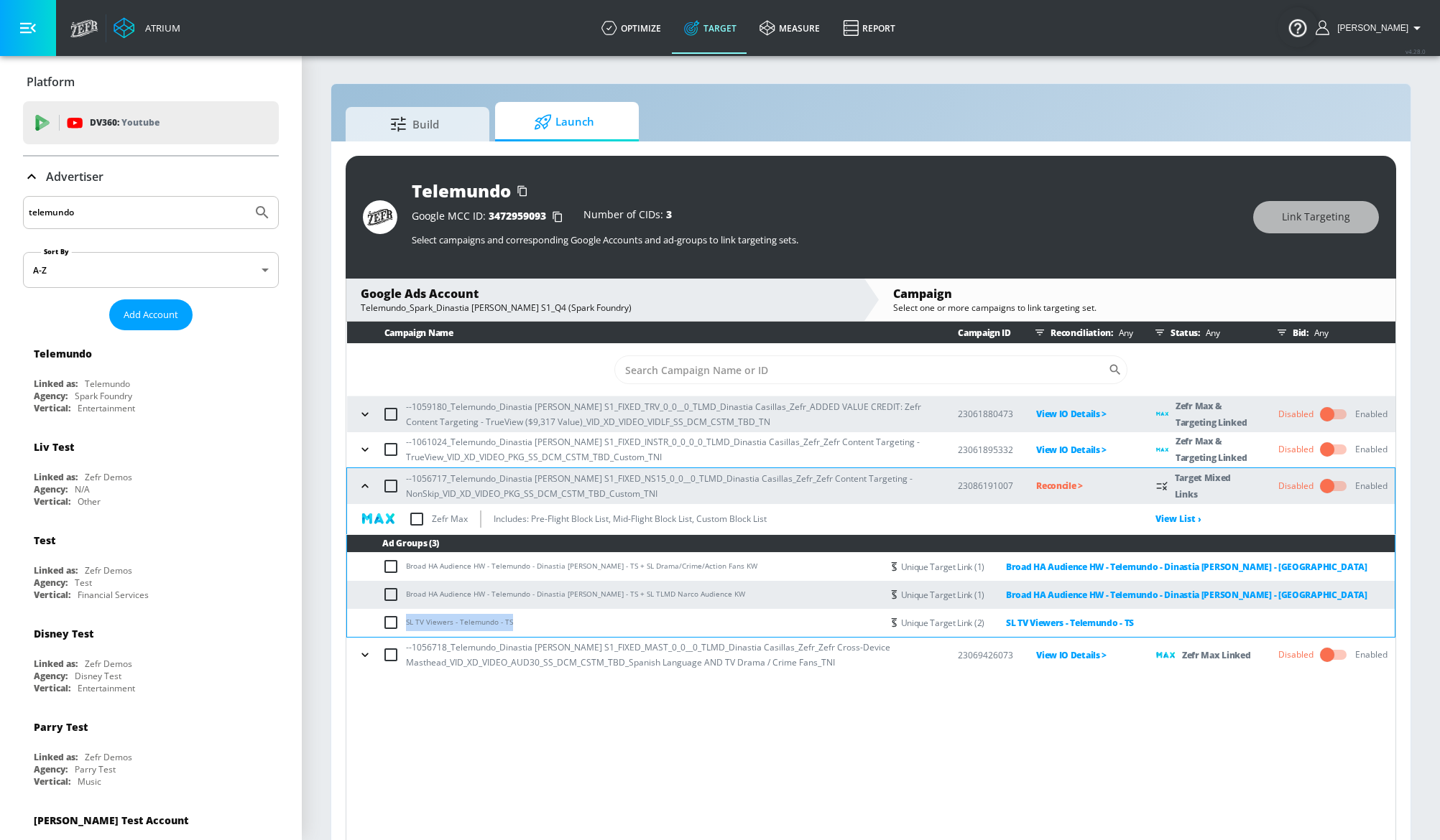
click at [419, 529] on input "checkbox" at bounding box center [416, 519] width 30 height 30
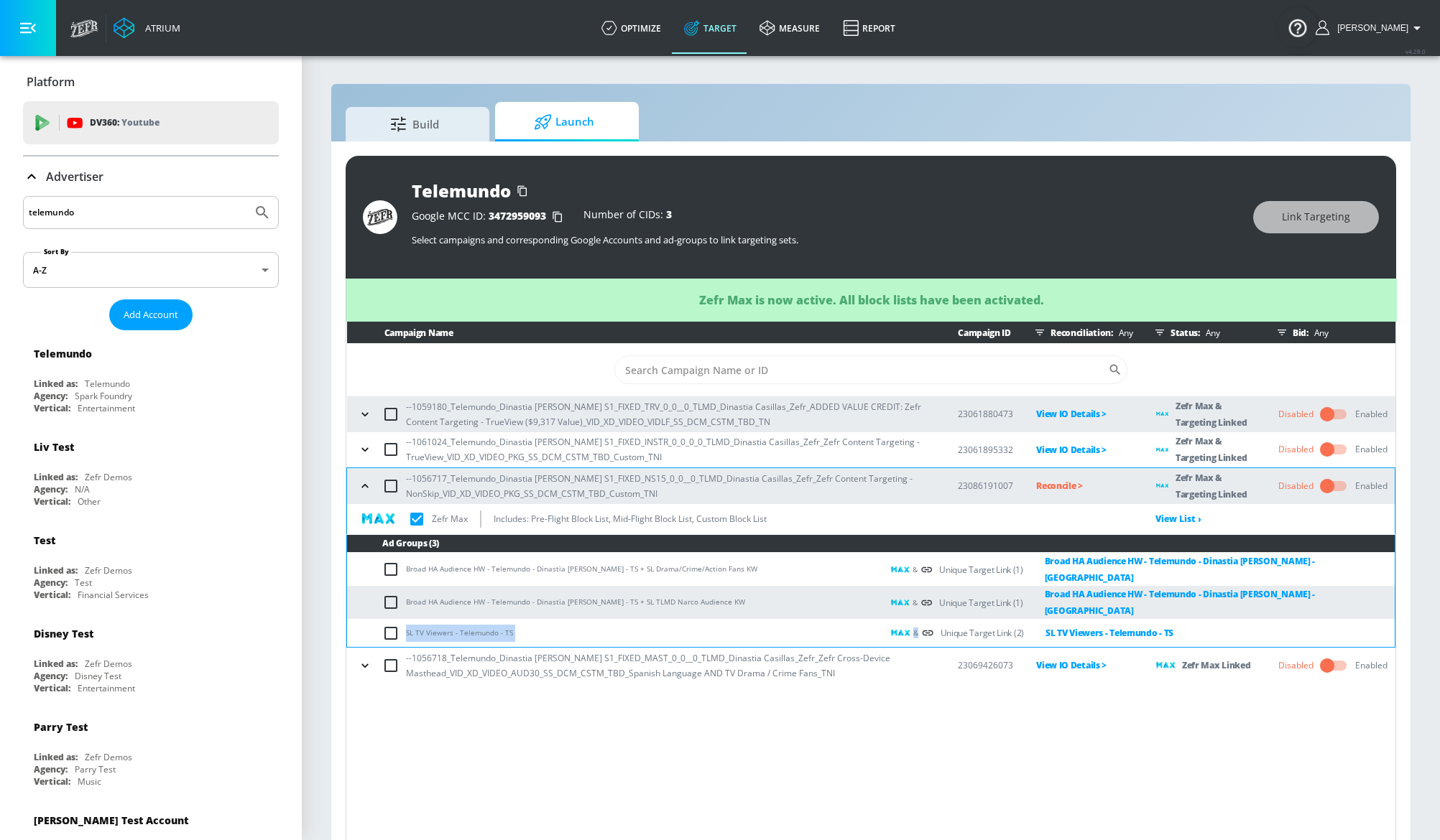
checkbox input "true"
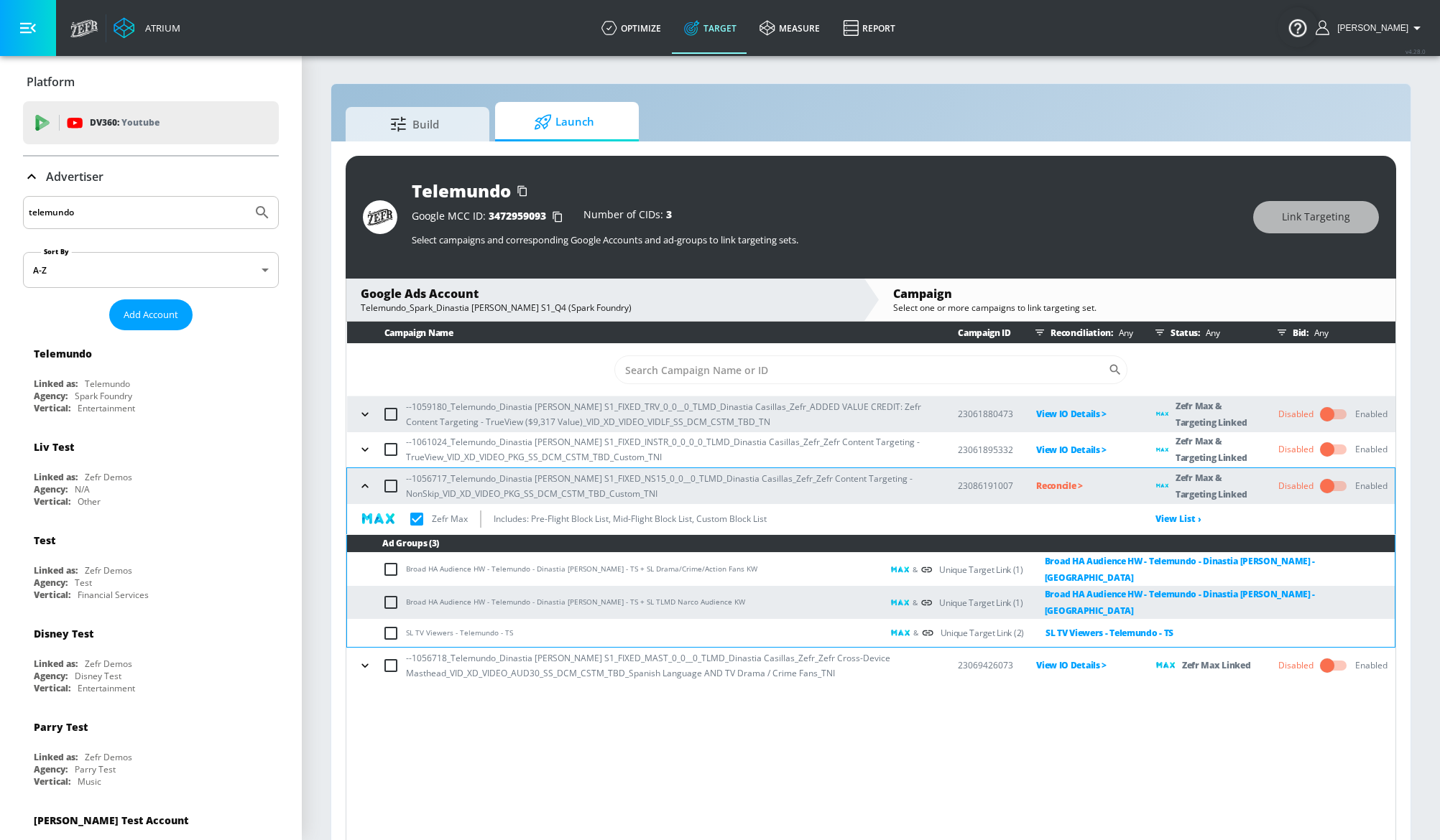
click at [1050, 486] on p "Reconcile >" at bounding box center [1084, 486] width 97 height 17
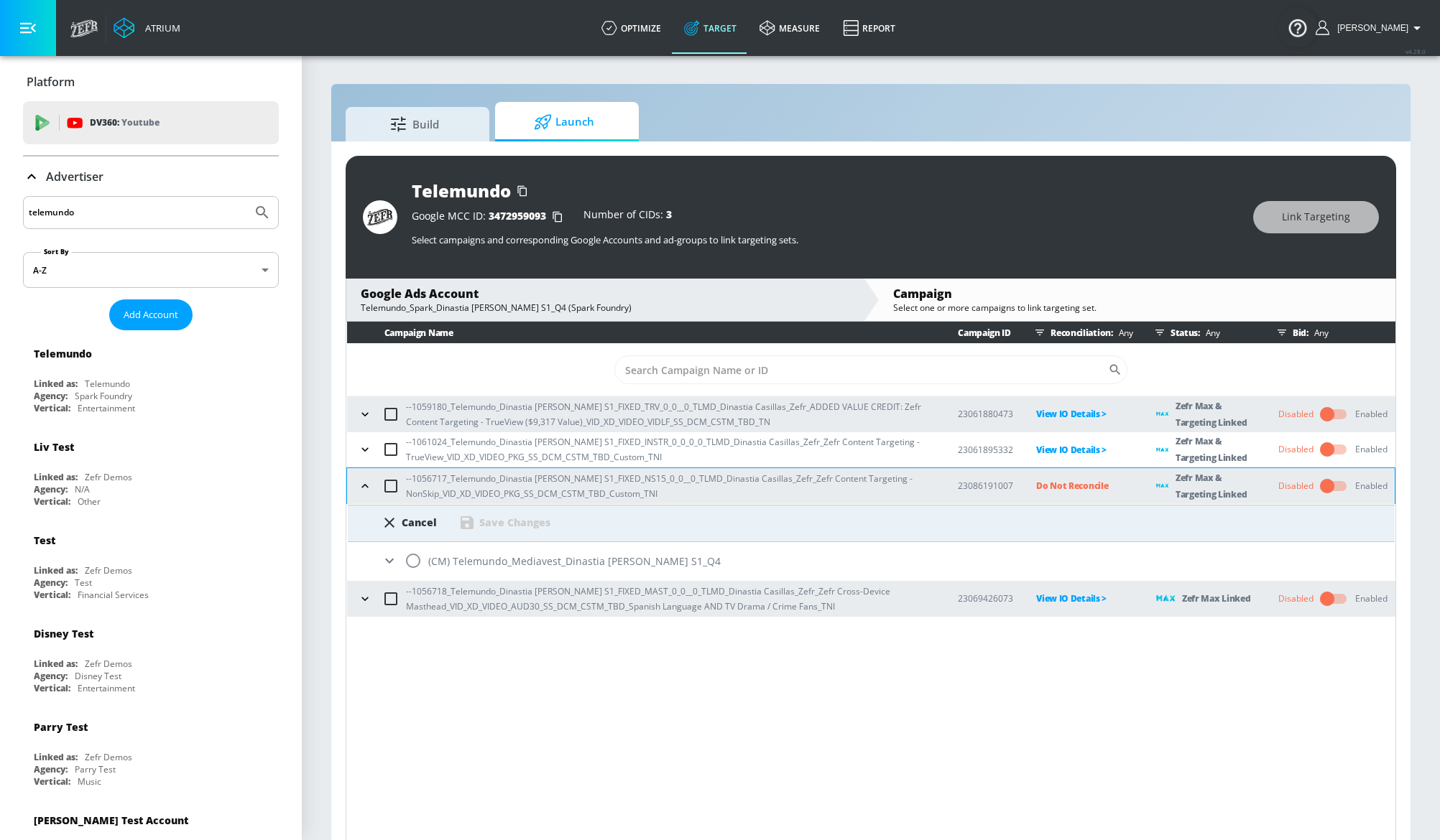
click at [410, 558] on input "radio" at bounding box center [412, 560] width 30 height 30
radio input "true"
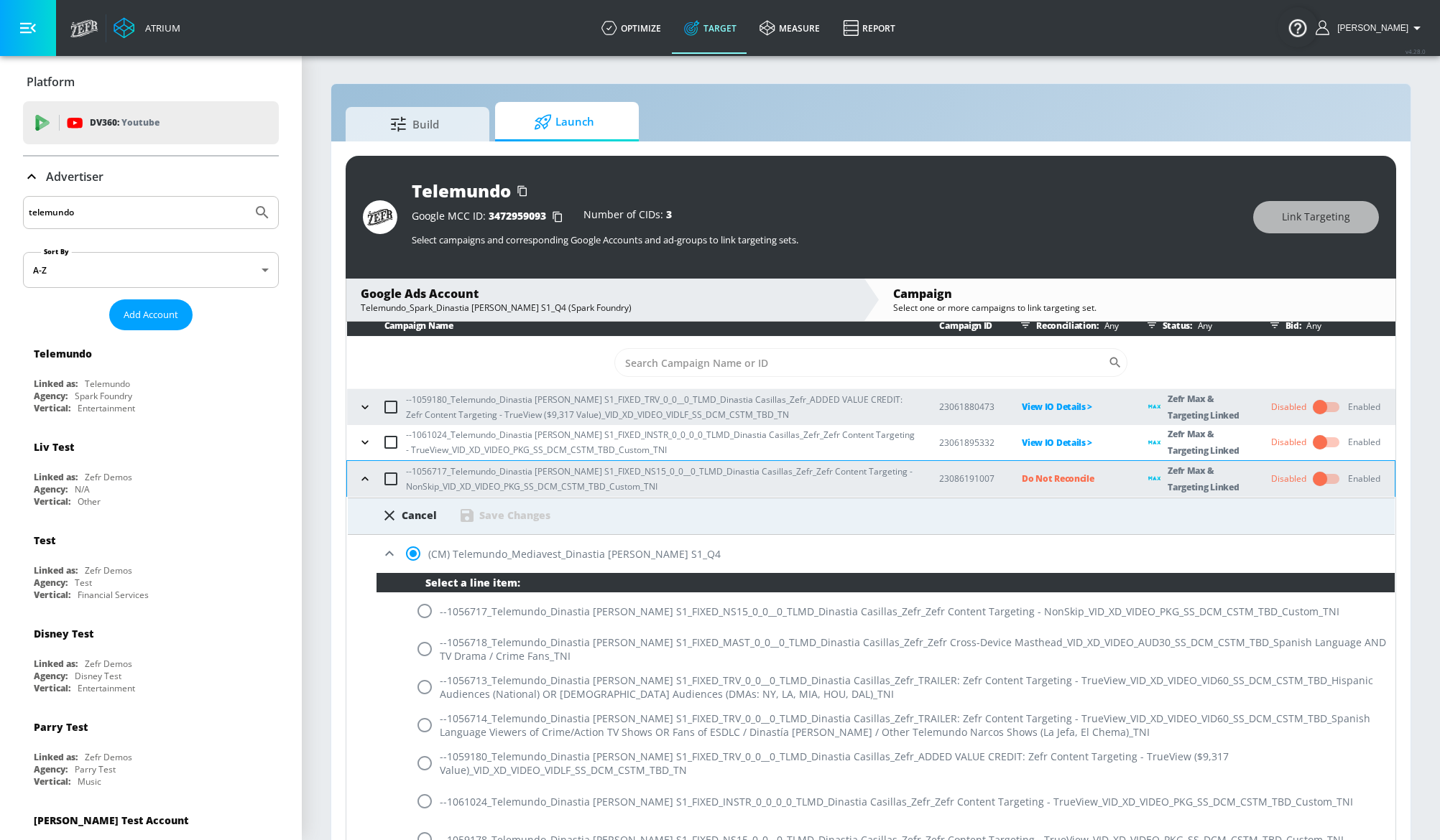
scroll to position [10, 0]
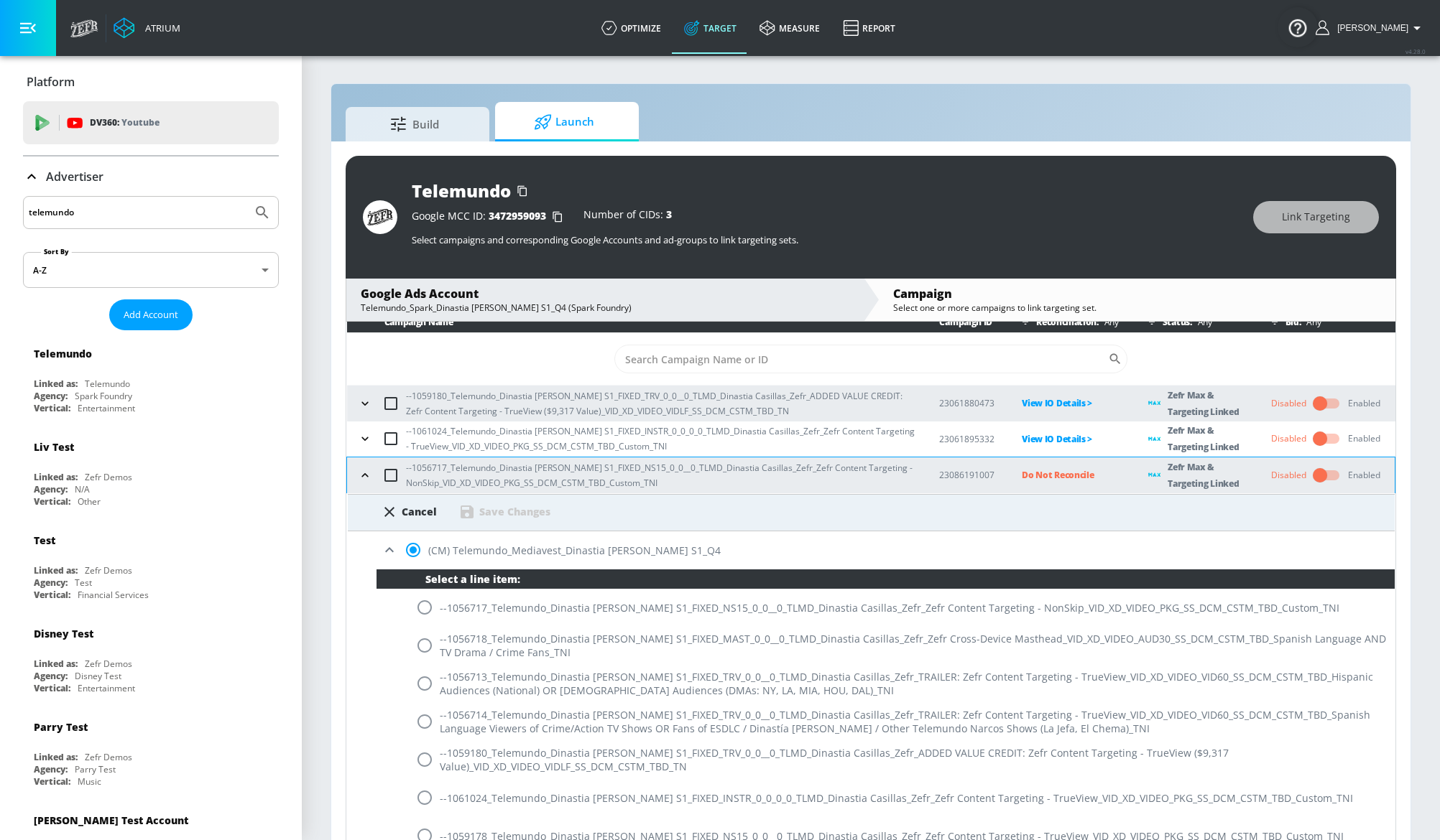
click at [415, 622] on input "radio" at bounding box center [424, 607] width 30 height 30
radio input "true"
click at [484, 505] on div "Save Changes" at bounding box center [514, 511] width 71 height 14
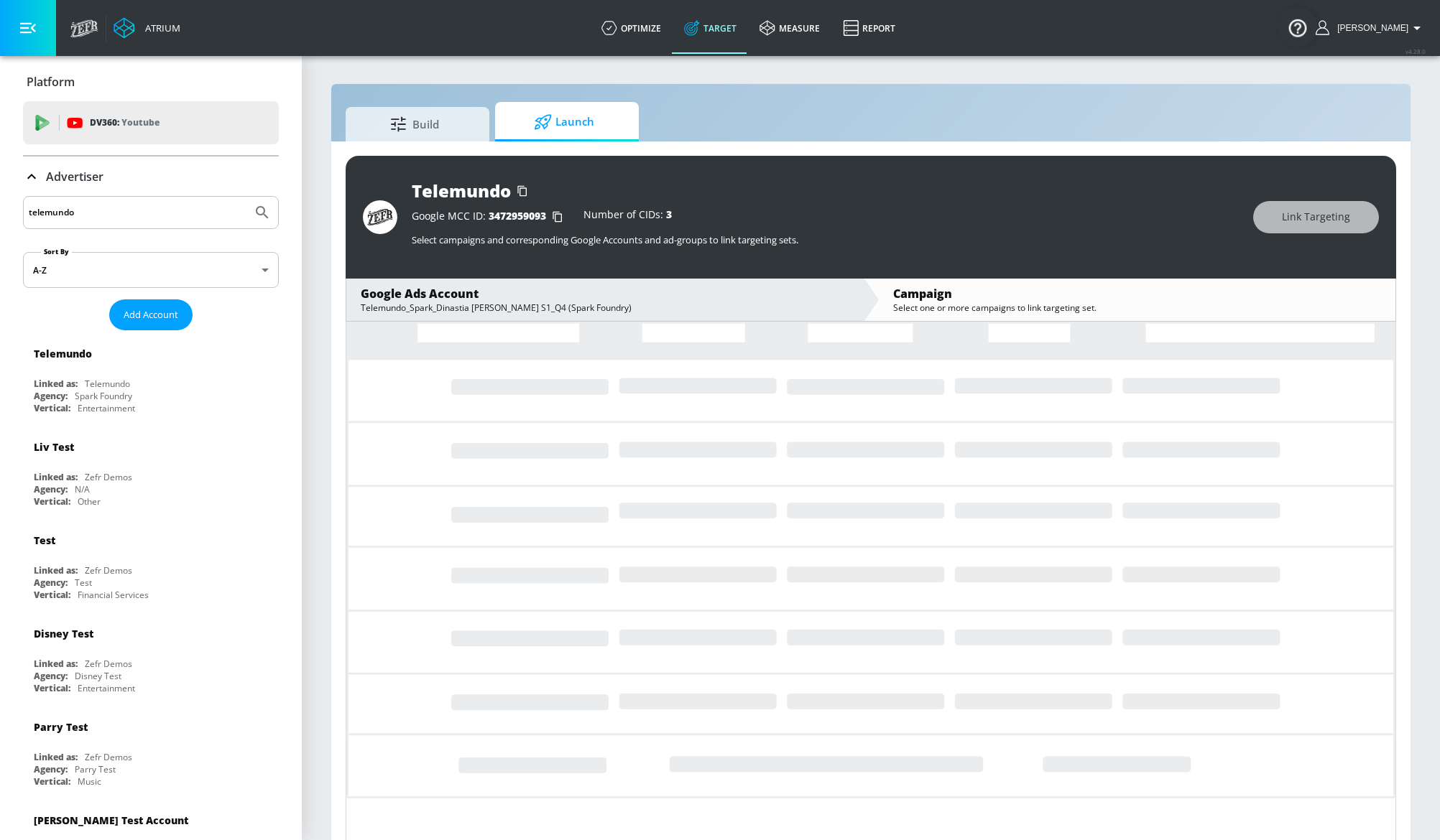
scroll to position [0, 0]
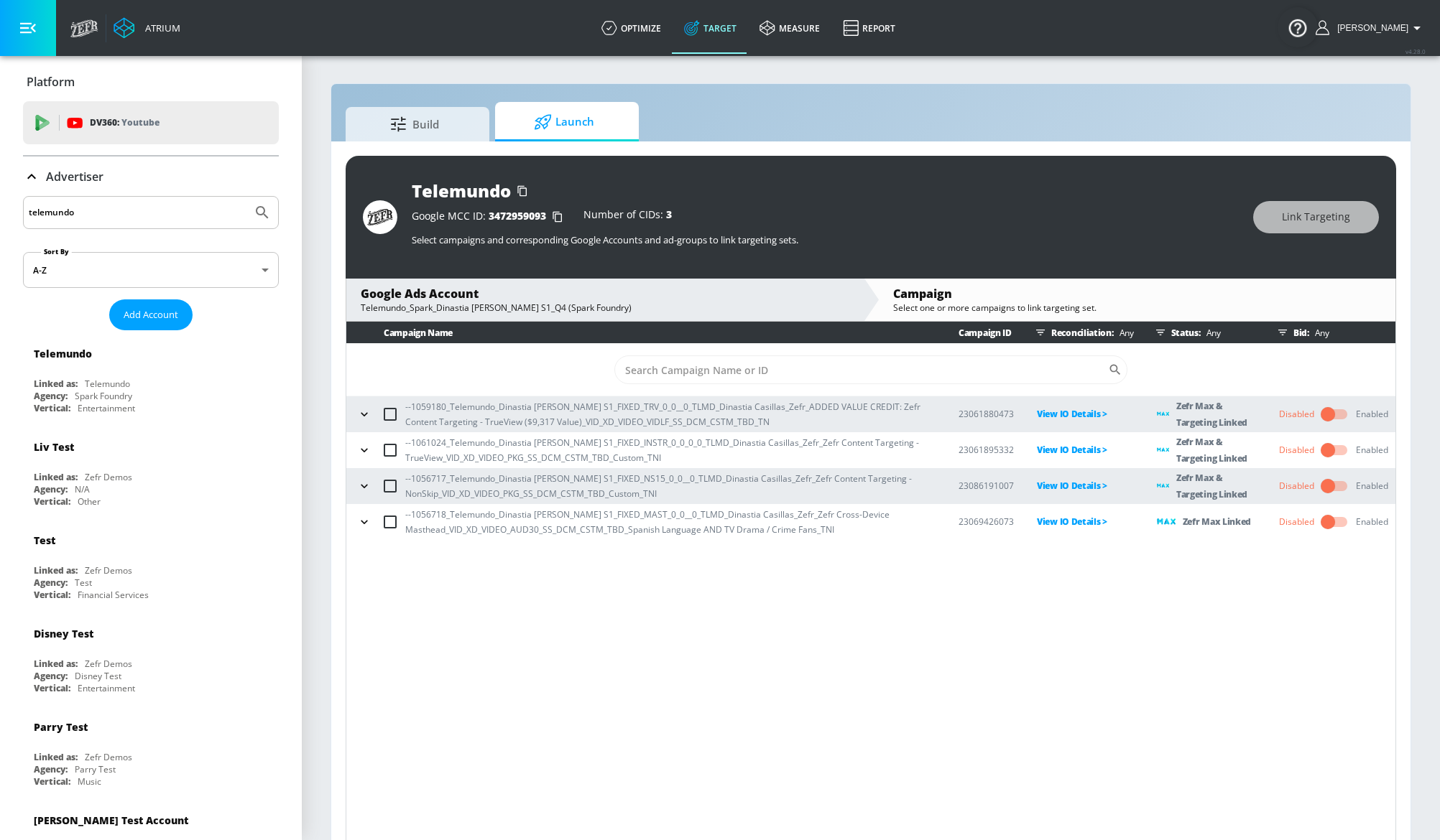
click at [346, 486] on td "--1056717_Telemundo_Dinastia [PERSON_NAME] S1_FIXED_NS15_0_0__0_TLMD_Dinastia C…" at bounding box center [641, 486] width 589 height 36
click at [358, 491] on icon "button" at bounding box center [365, 486] width 14 height 14
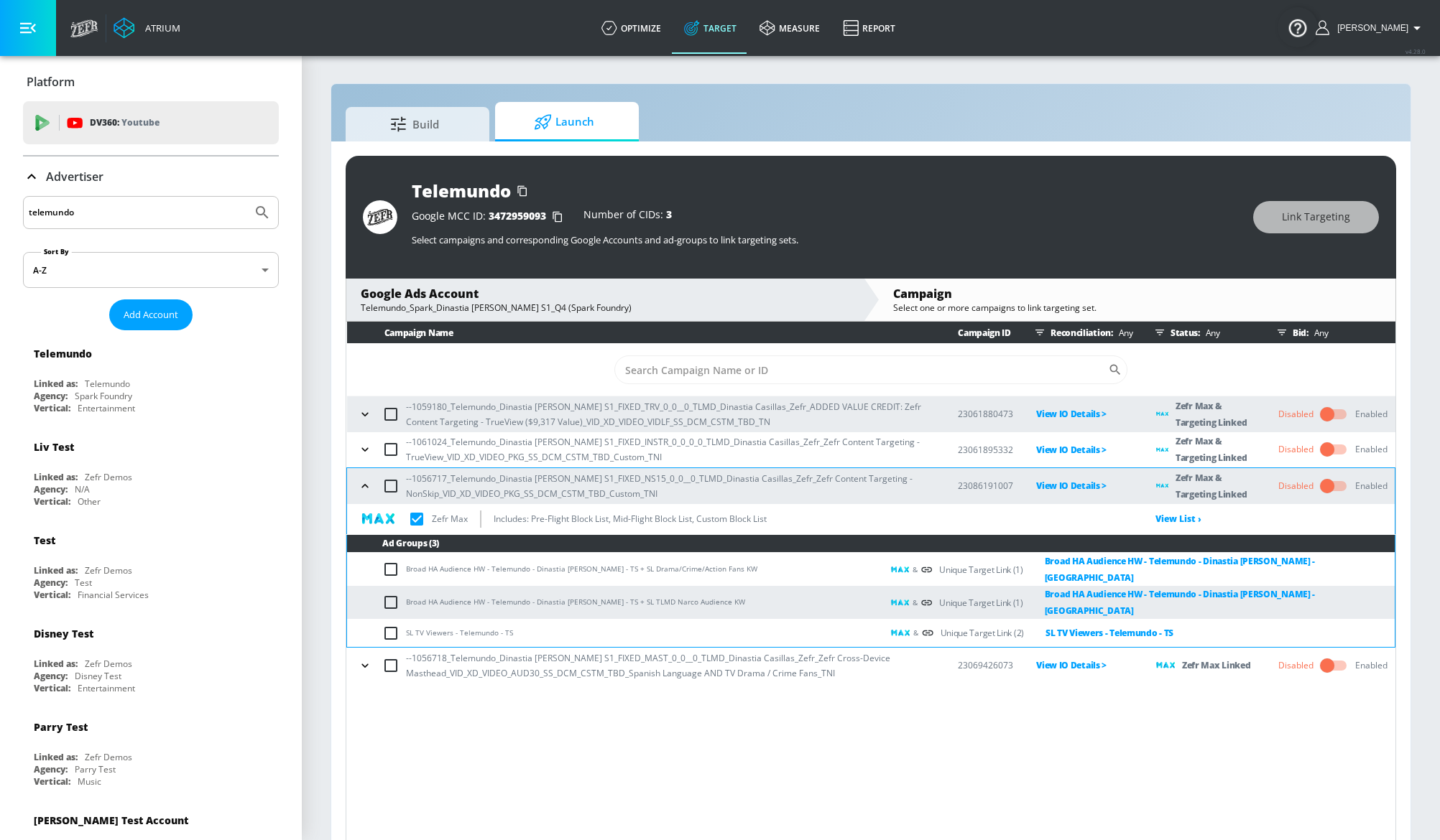
click at [364, 481] on icon "button" at bounding box center [365, 486] width 14 height 14
